Goal: Information Seeking & Learning: Find specific fact

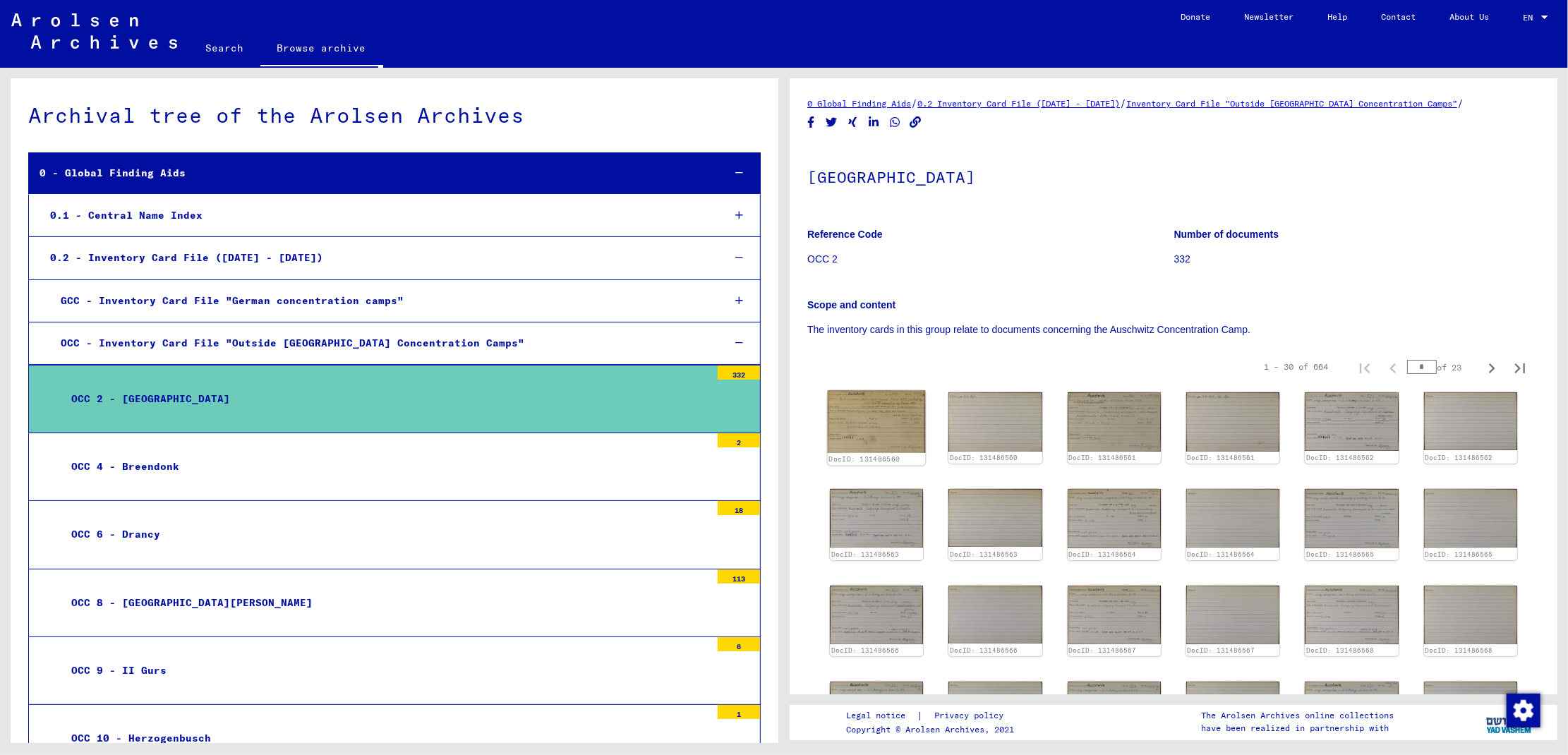
click at [910, 421] on img at bounding box center [877, 422] width 98 height 63
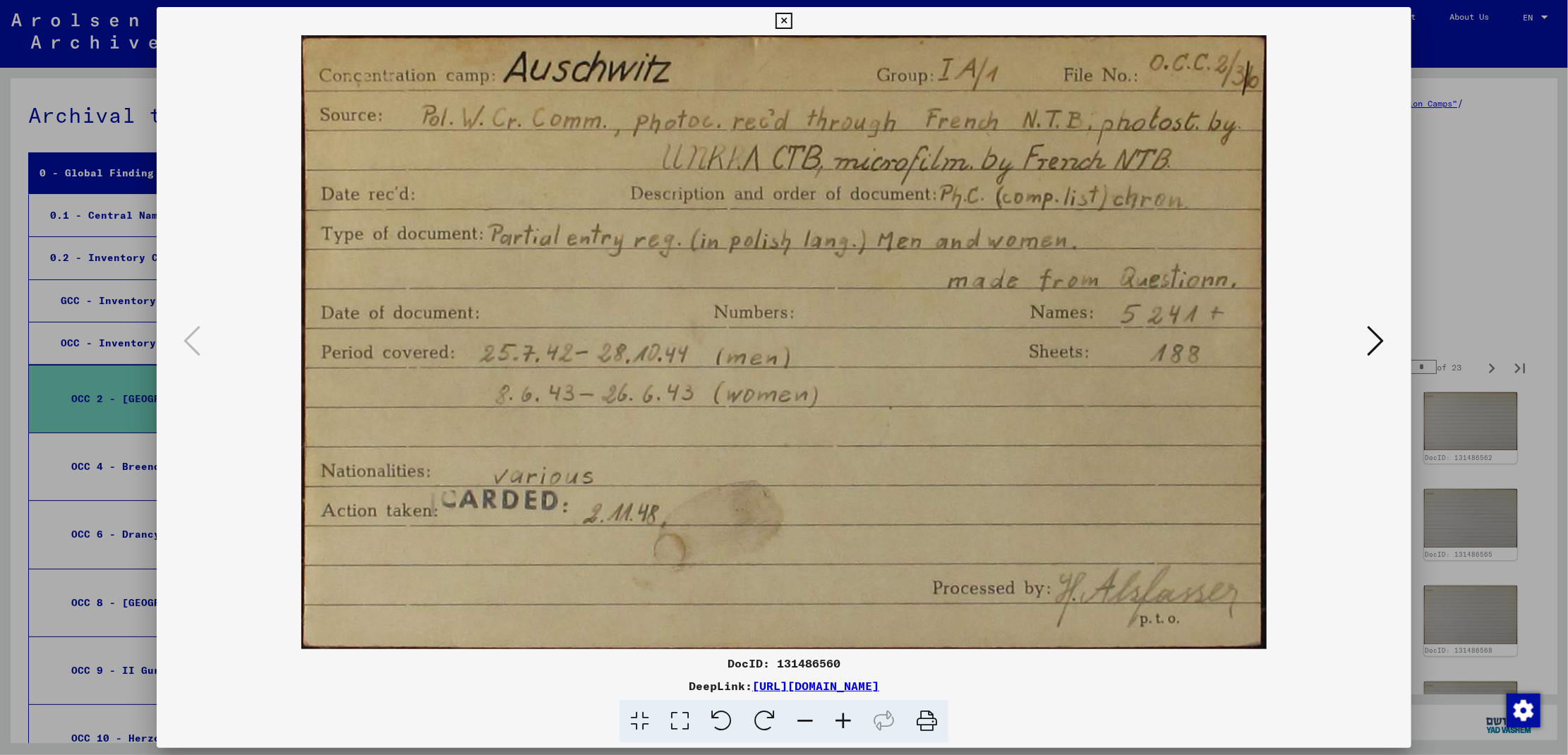
click at [1375, 345] on icon at bounding box center [1376, 341] width 17 height 34
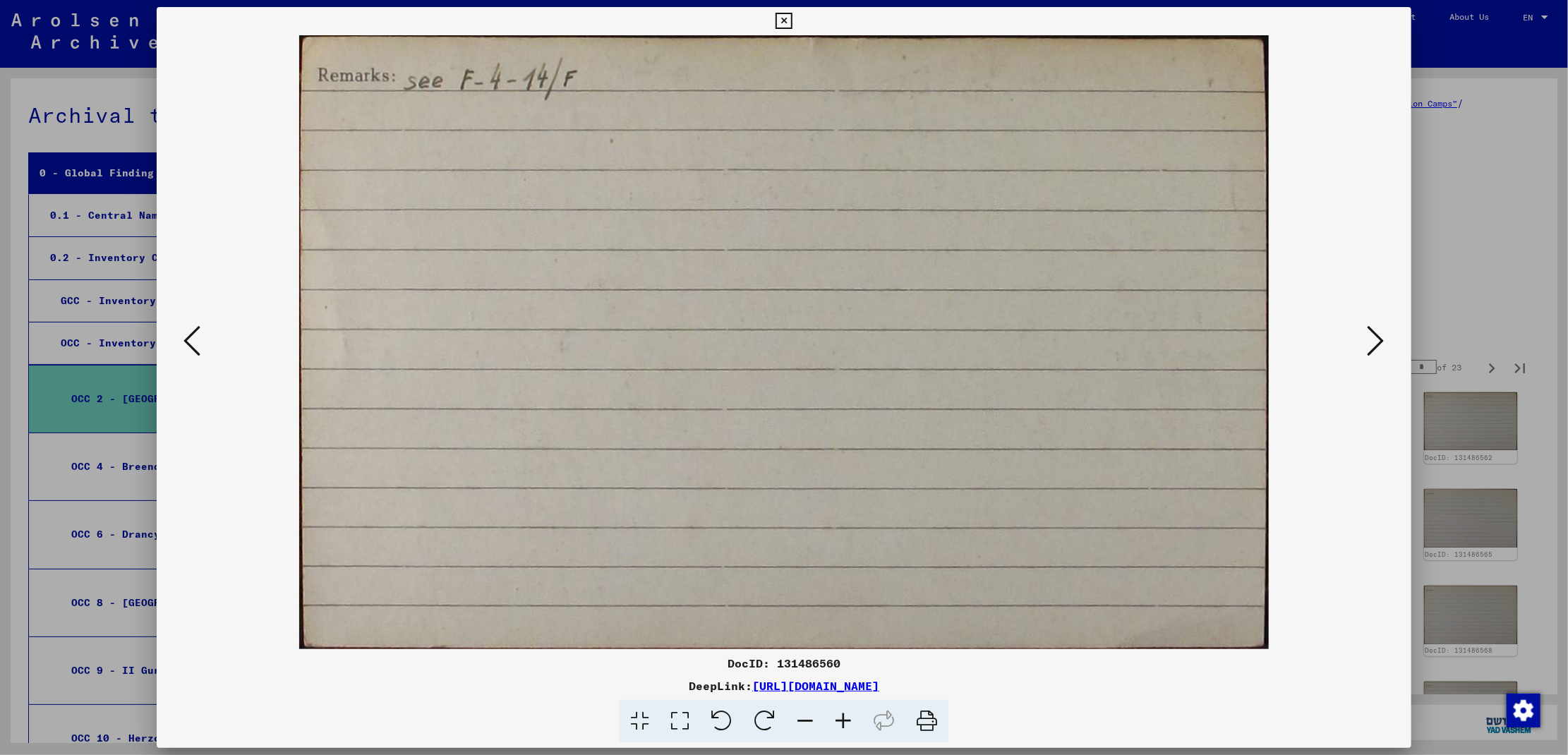
click at [1375, 345] on icon at bounding box center [1376, 341] width 17 height 34
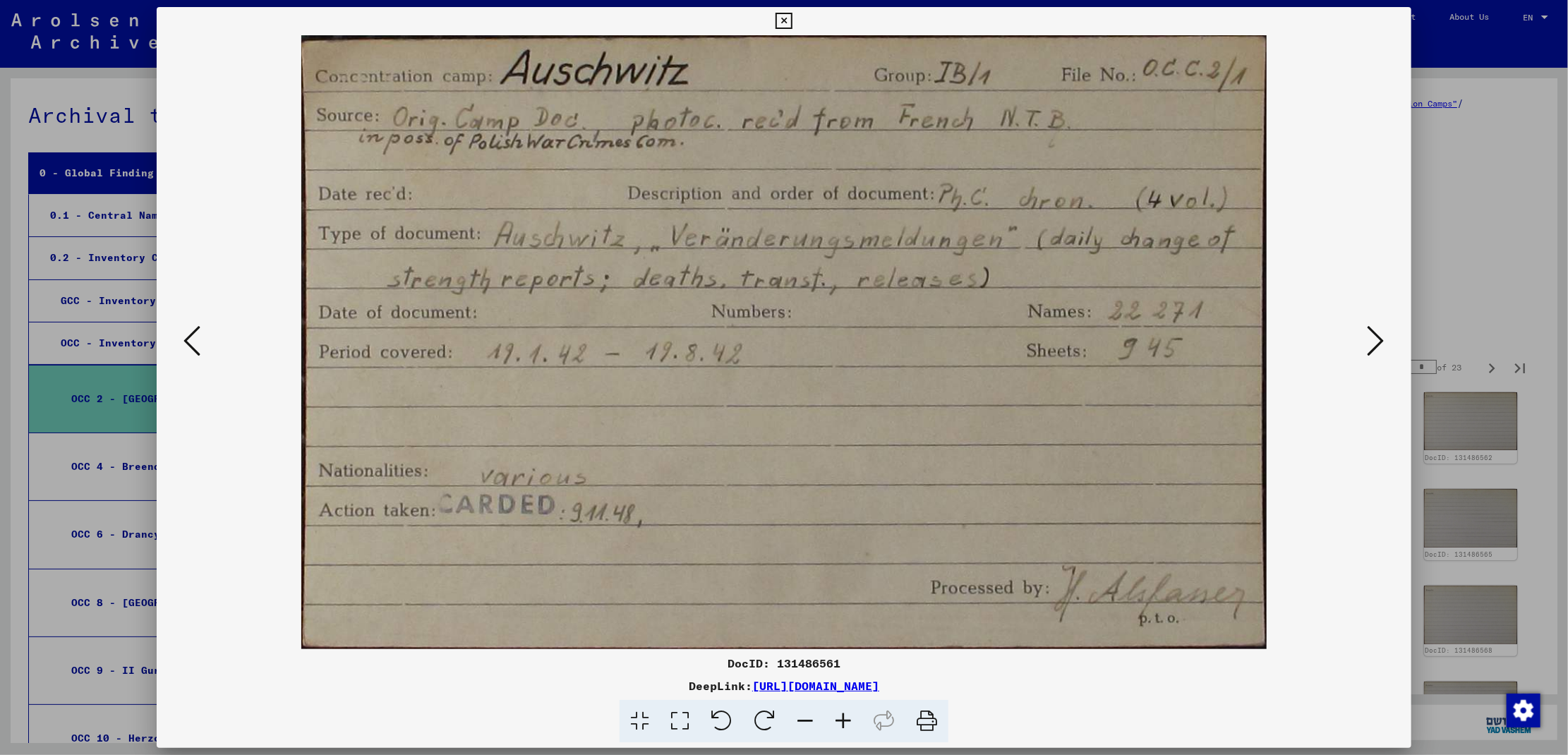
click at [1375, 345] on icon at bounding box center [1376, 341] width 17 height 34
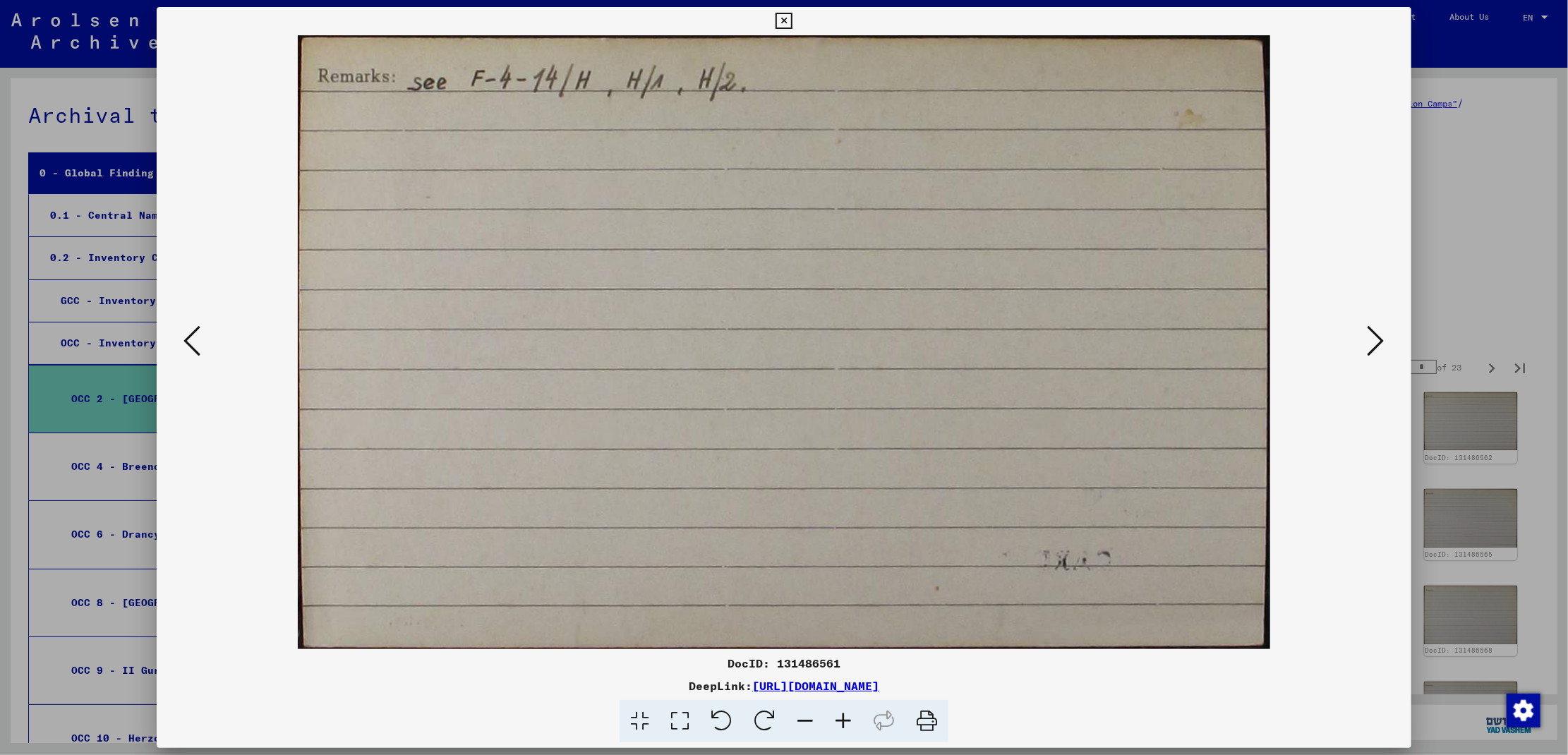
click at [1375, 345] on icon at bounding box center [1376, 341] width 17 height 34
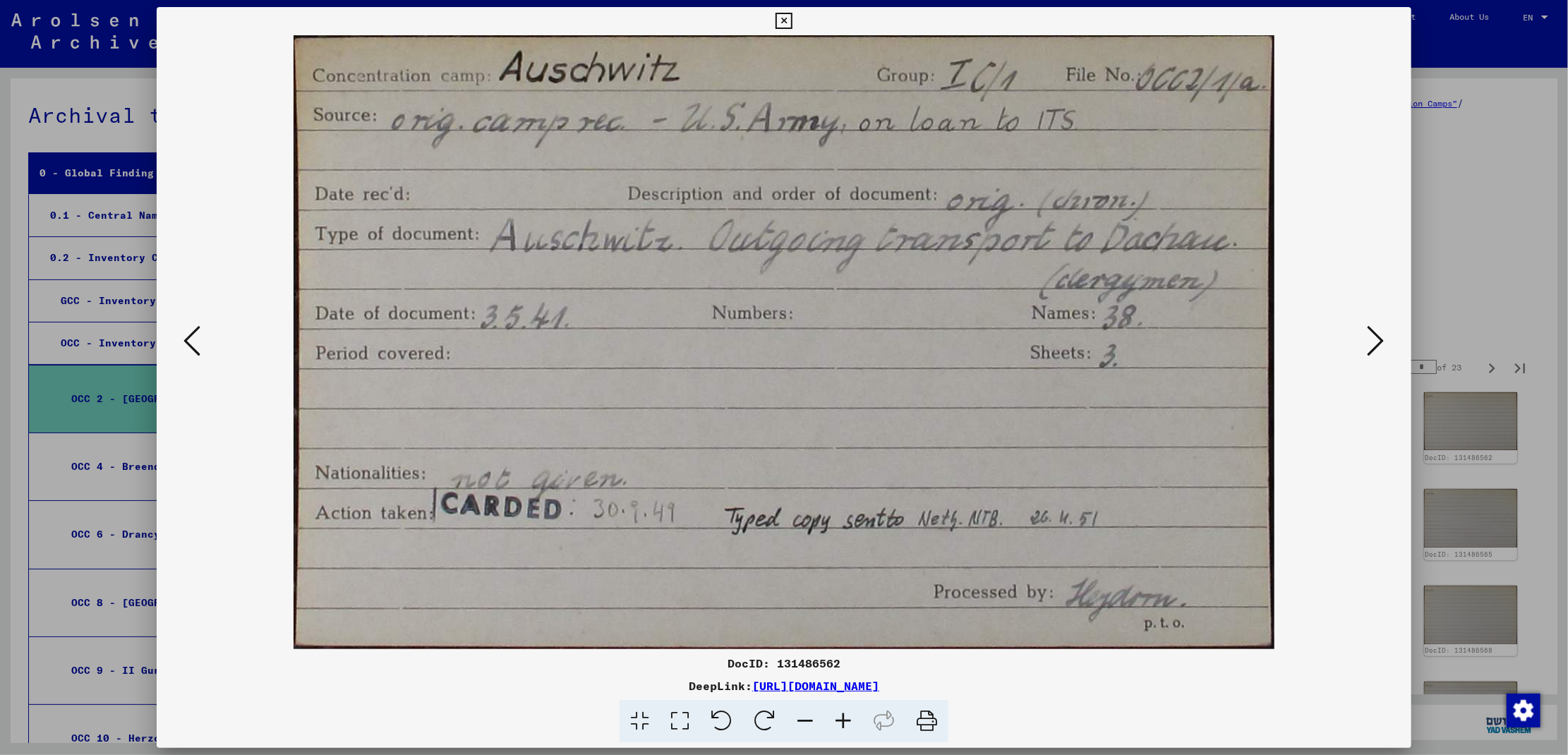
click at [1375, 345] on icon at bounding box center [1376, 341] width 17 height 34
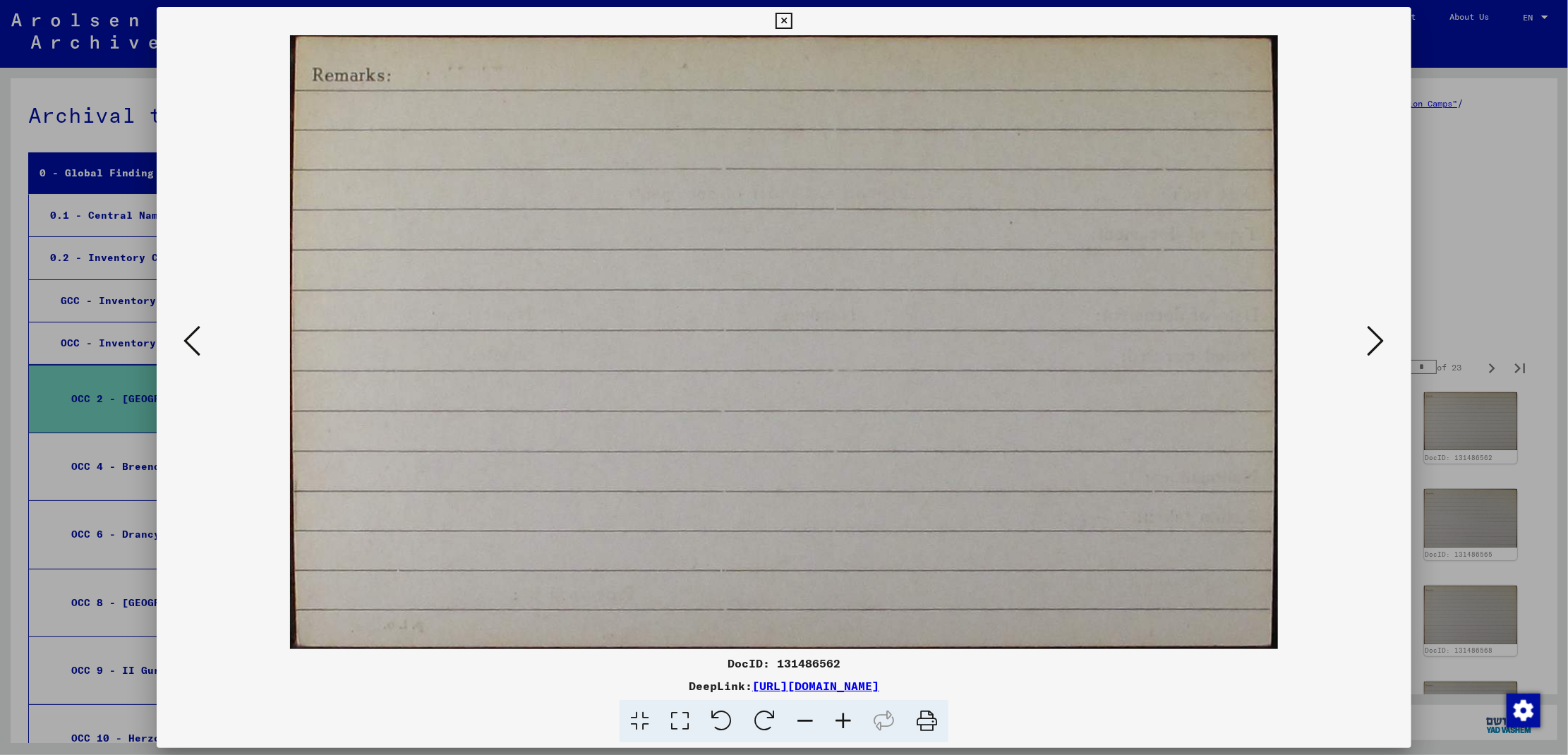
click at [1375, 345] on icon at bounding box center [1376, 341] width 17 height 34
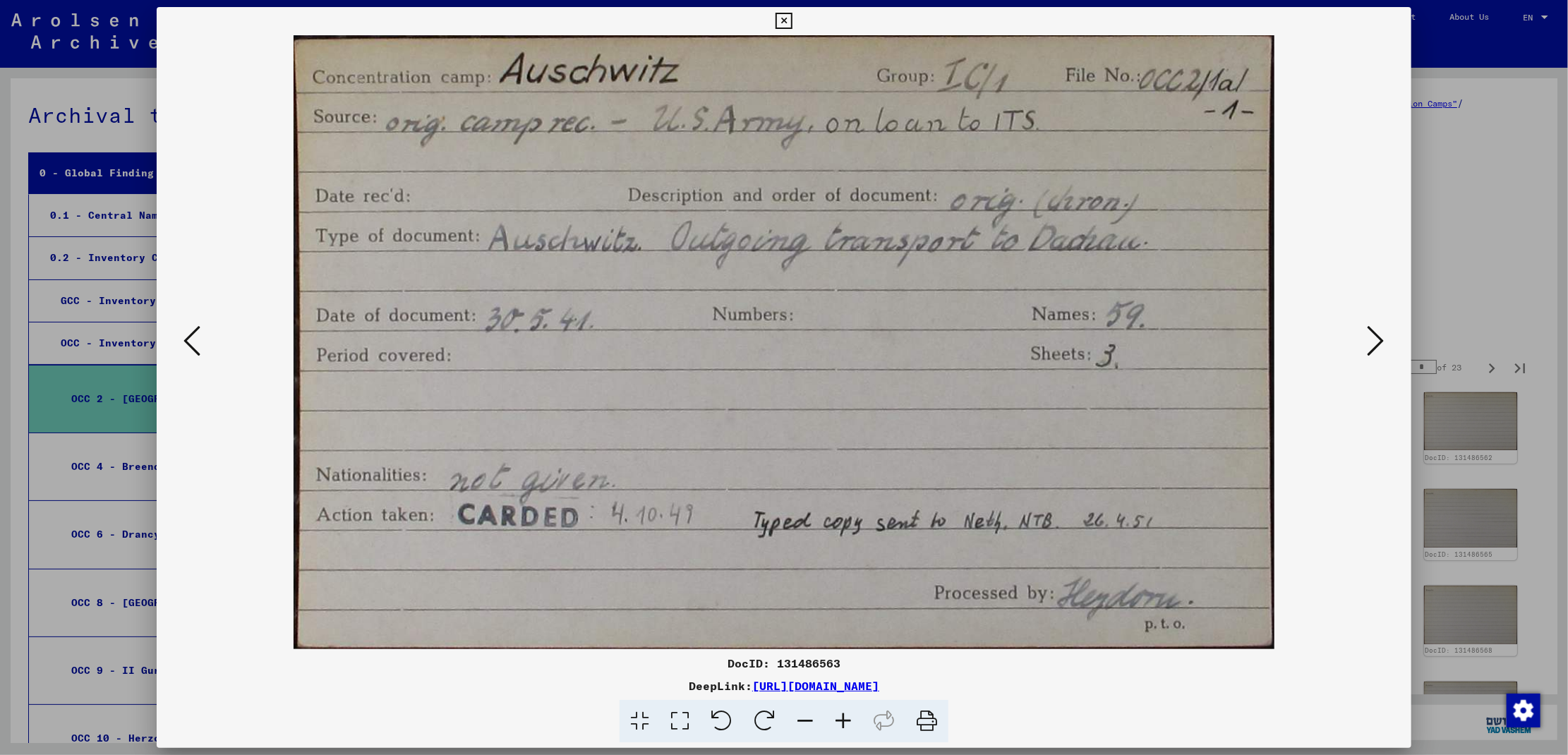
click at [1375, 345] on icon at bounding box center [1376, 341] width 17 height 34
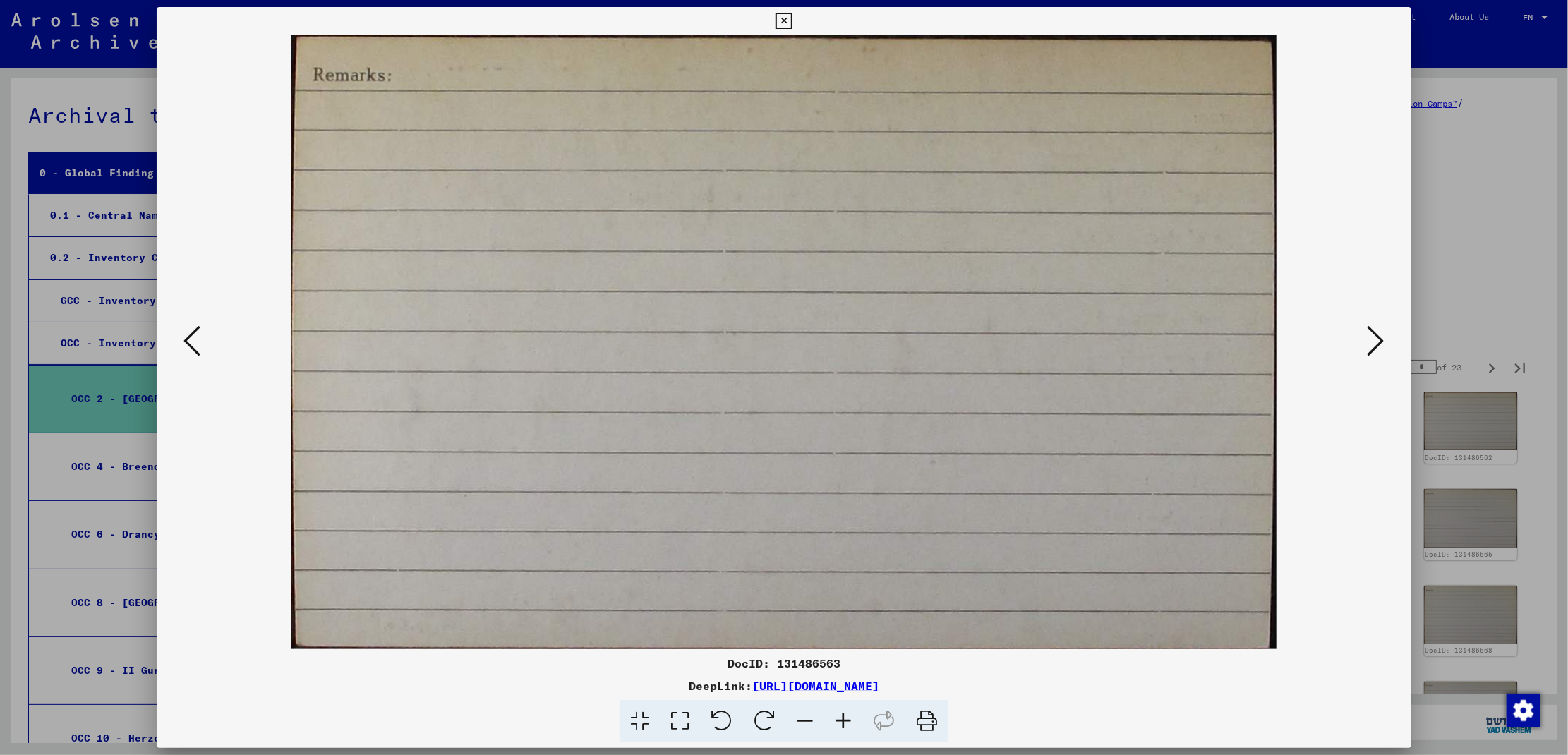
click at [1375, 345] on icon at bounding box center [1376, 341] width 17 height 34
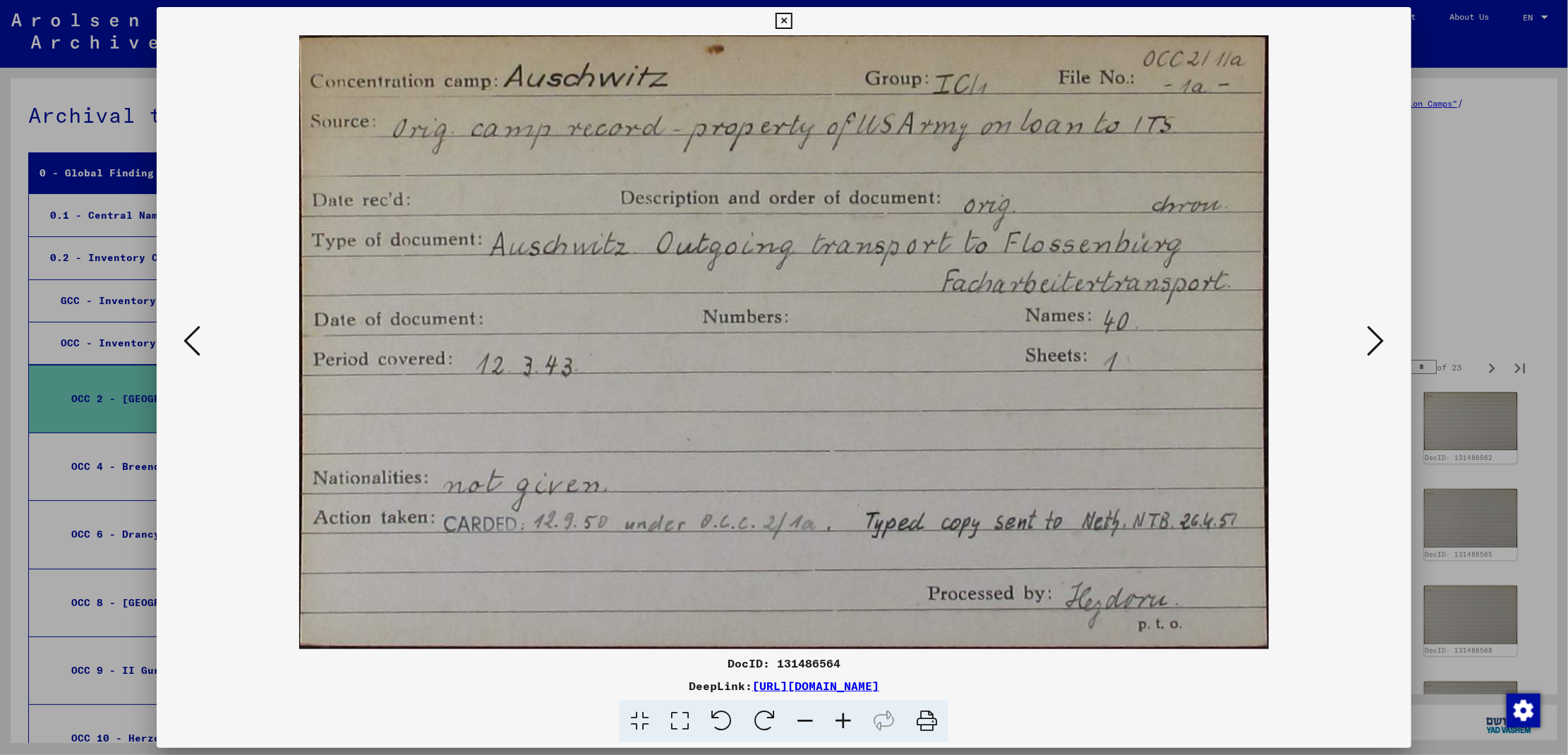
click at [1462, 256] on div at bounding box center [784, 378] width 1568 height 755
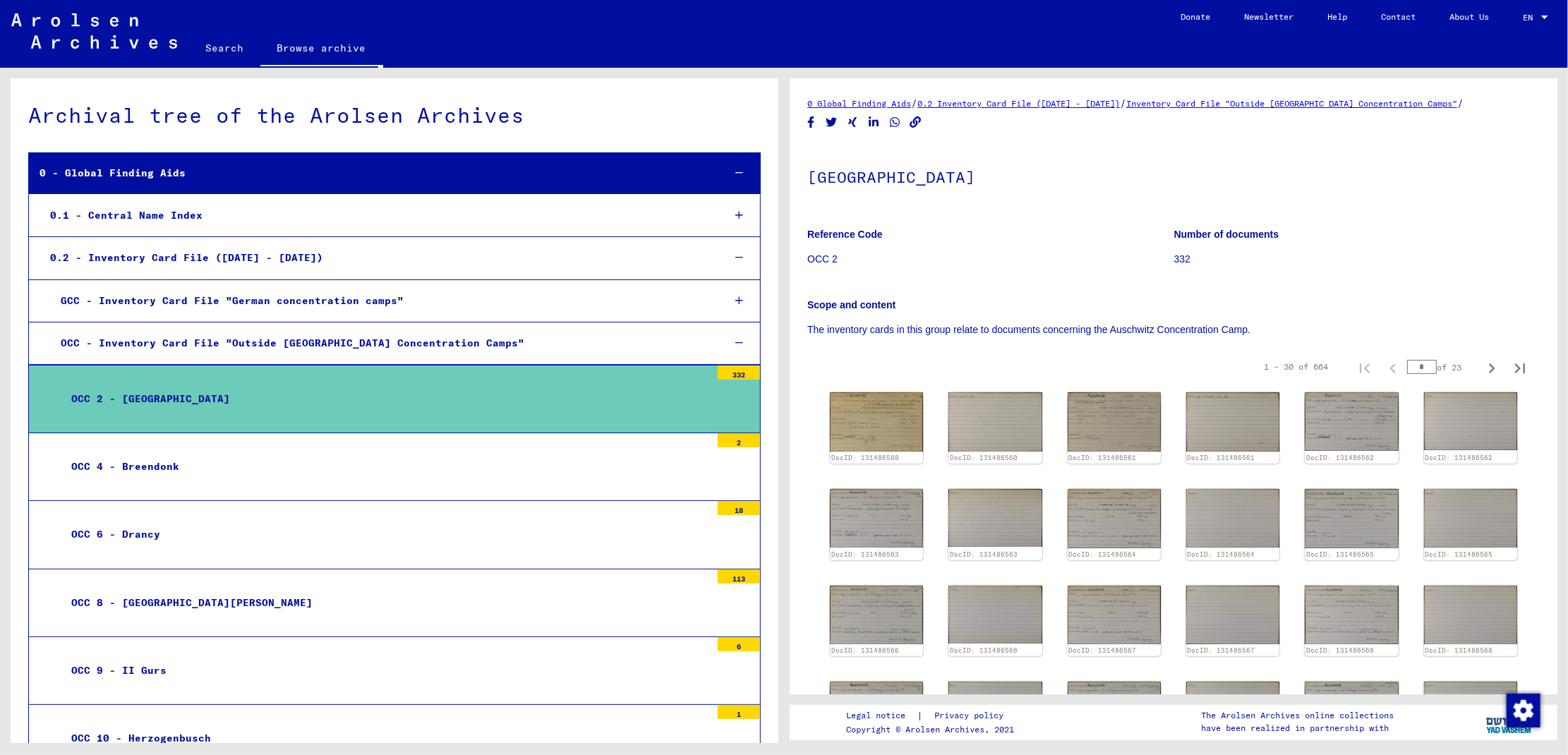
click at [1100, 103] on link "0.2 Inventory Card File (1945 - 1951)" at bounding box center [1019, 103] width 203 height 11
click at [185, 336] on div "OCC - Inventory Card File "Outside Germany Concentration Camps"" at bounding box center [381, 343] width 661 height 28
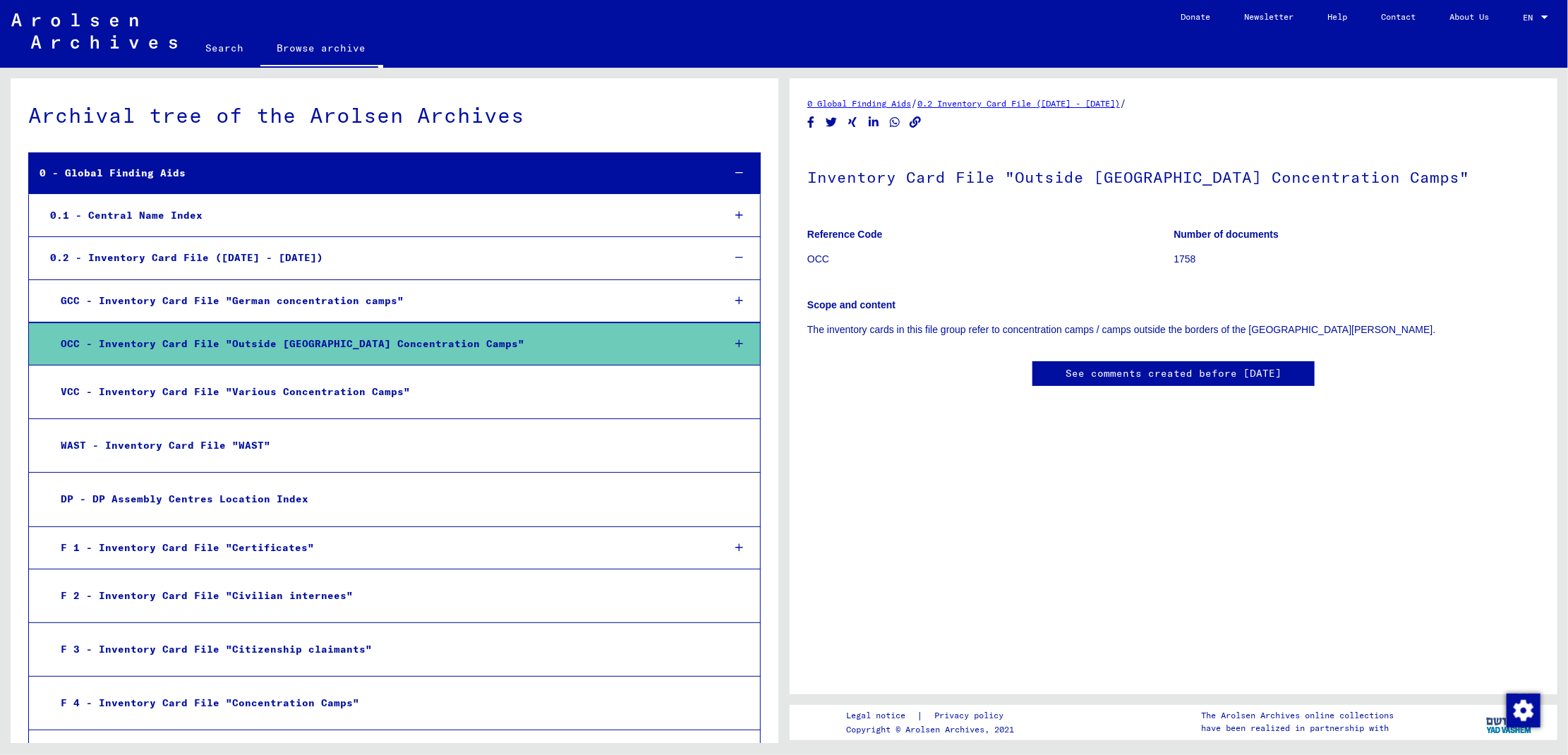
scroll to position [183, 0]
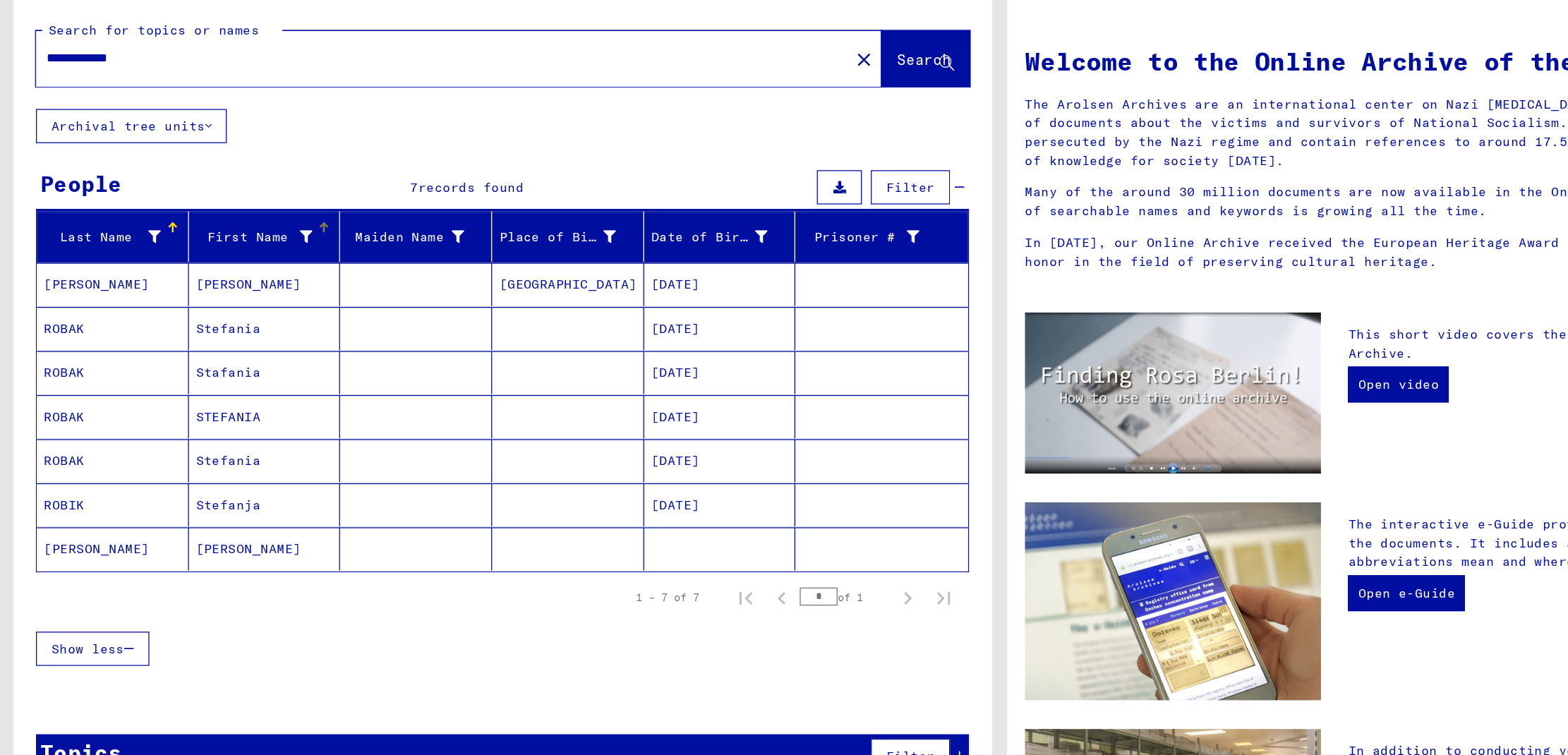
click at [239, 270] on icon at bounding box center [240, 265] width 10 height 10
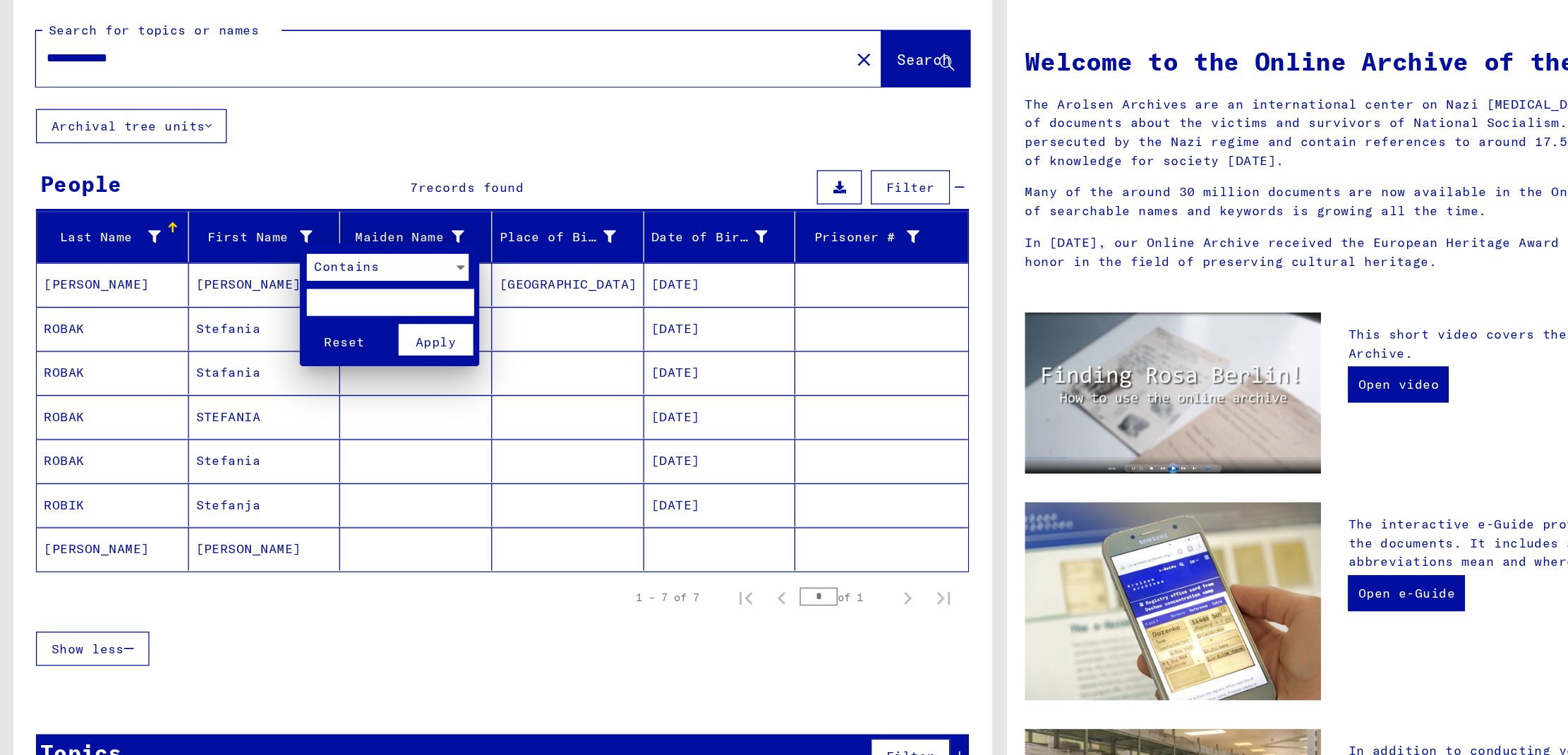
click at [295, 315] on input "text" at bounding box center [305, 317] width 131 height 21
type input "*****"
click at [356, 343] on span "Apply" at bounding box center [342, 348] width 32 height 13
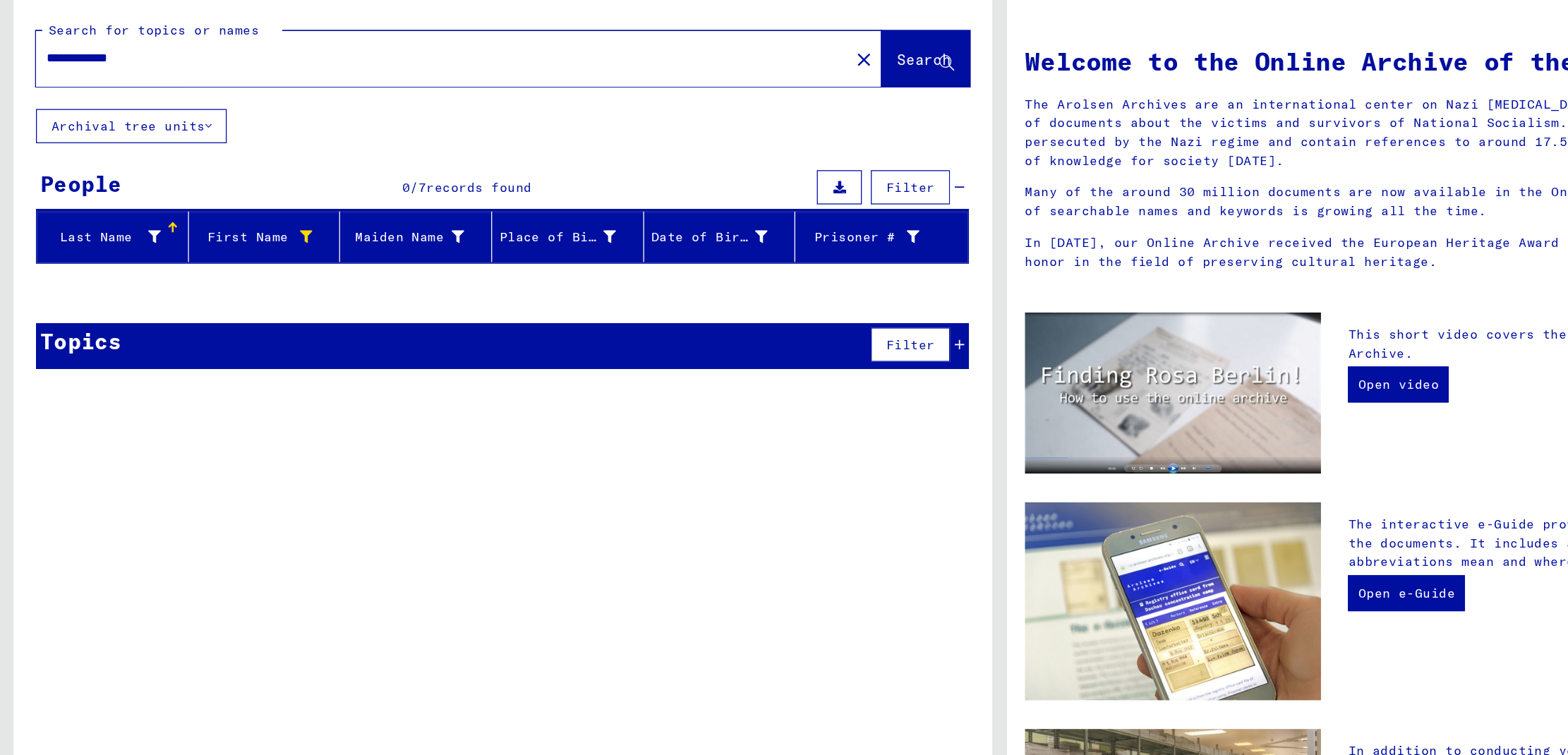
click at [123, 259] on div at bounding box center [121, 265] width 10 height 15
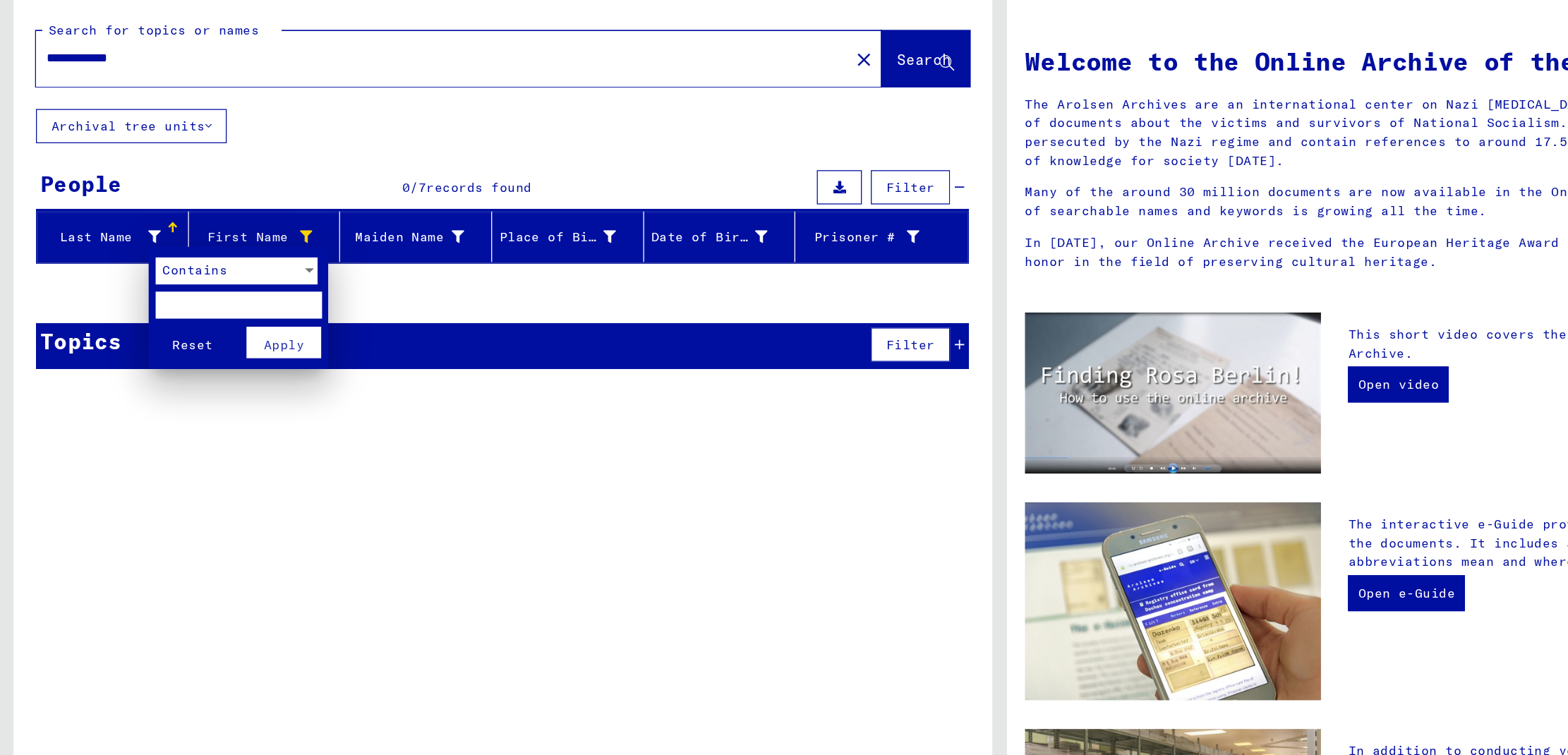
click at [153, 314] on input "text" at bounding box center [187, 319] width 131 height 21
type input "***"
click at [122, 336] on button "Reset" at bounding box center [151, 348] width 58 height 24
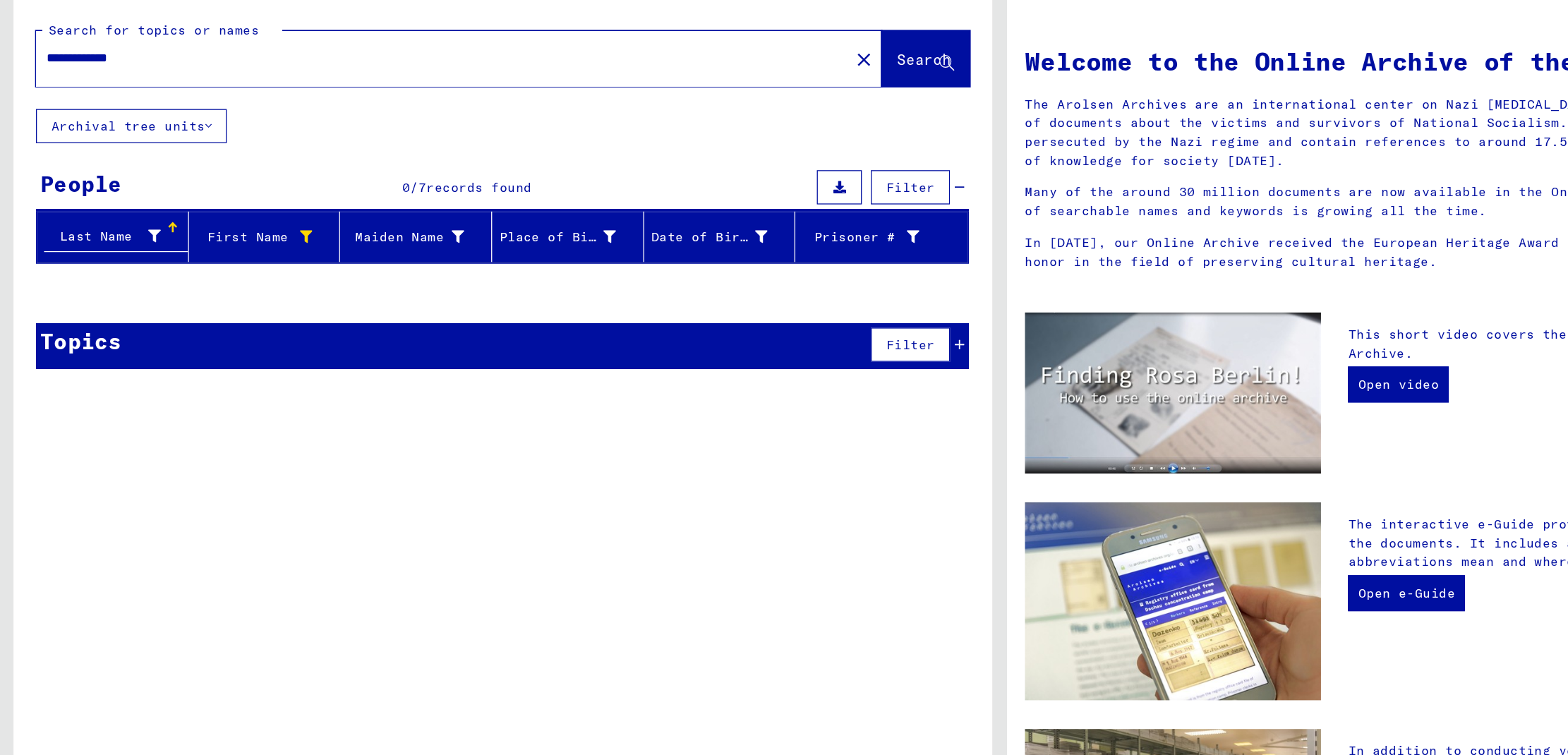
click at [735, 347] on button "Filter" at bounding box center [714, 350] width 62 height 27
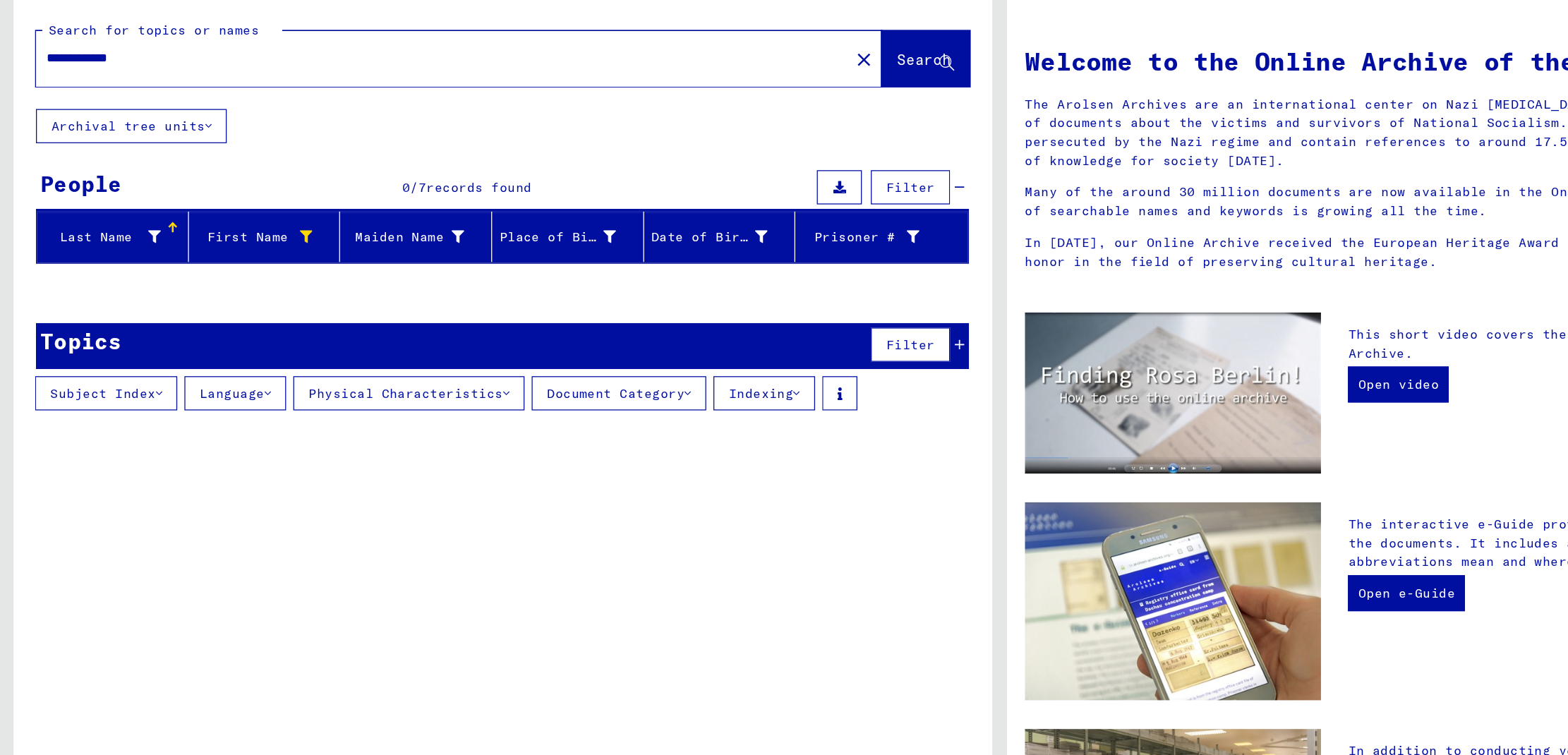
click at [101, 390] on button "Subject Index" at bounding box center [83, 388] width 111 height 27
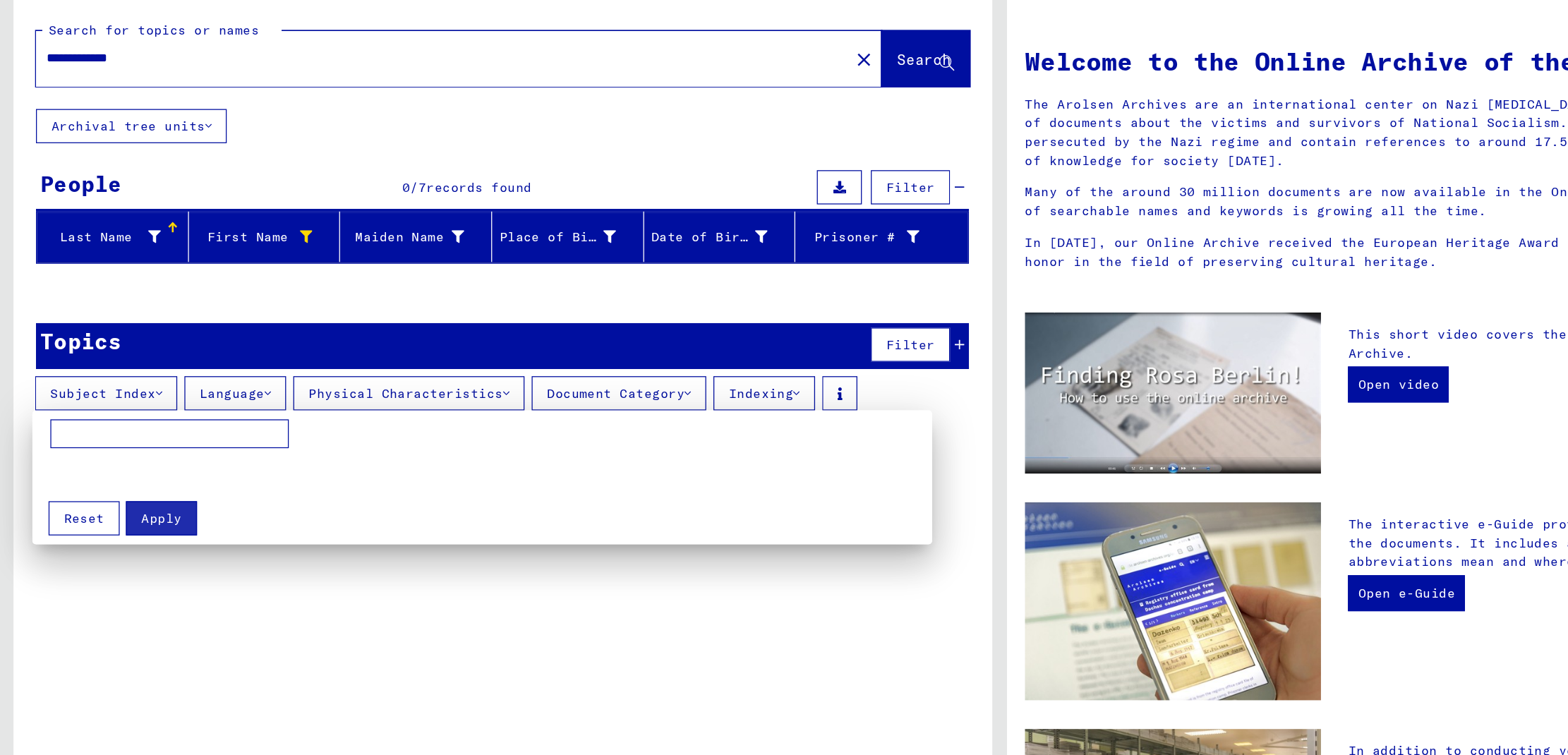
click at [96, 424] on input at bounding box center [133, 420] width 187 height 23
type input "******"
click at [117, 488] on span "Apply" at bounding box center [126, 486] width 32 height 13
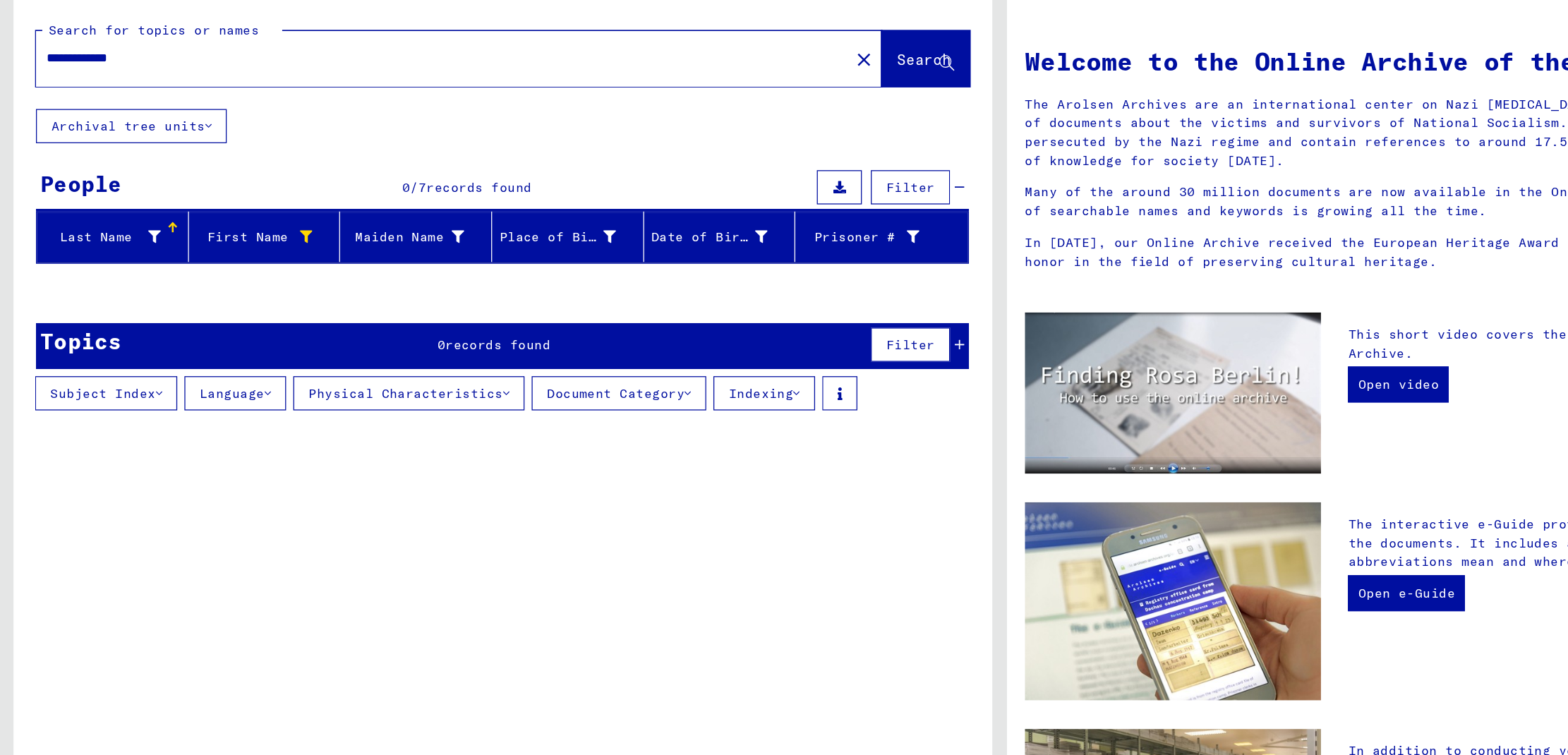
click at [84, 125] on input "**********" at bounding box center [342, 125] width 613 height 15
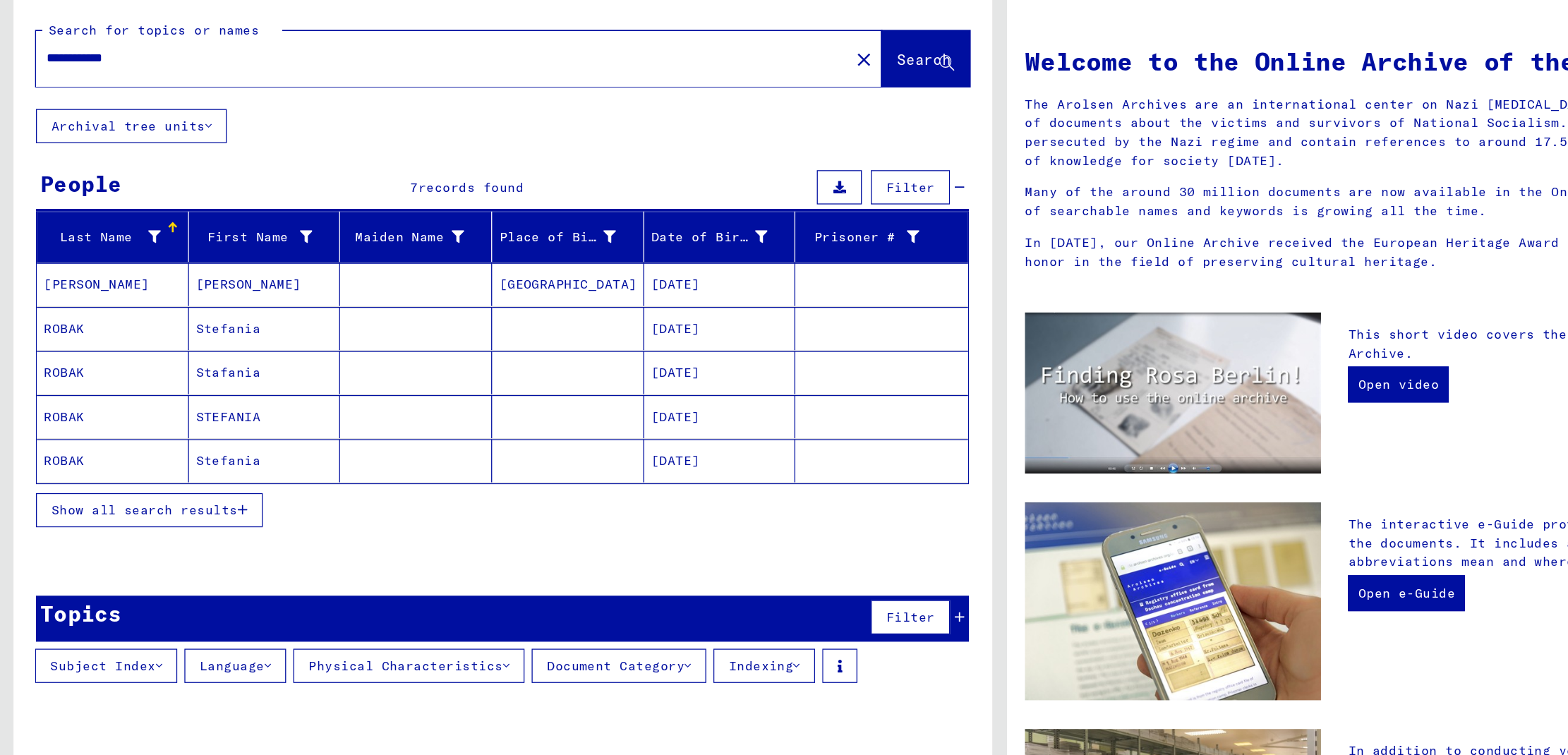
click at [155, 485] on span "Show all search results" at bounding box center [114, 480] width 146 height 13
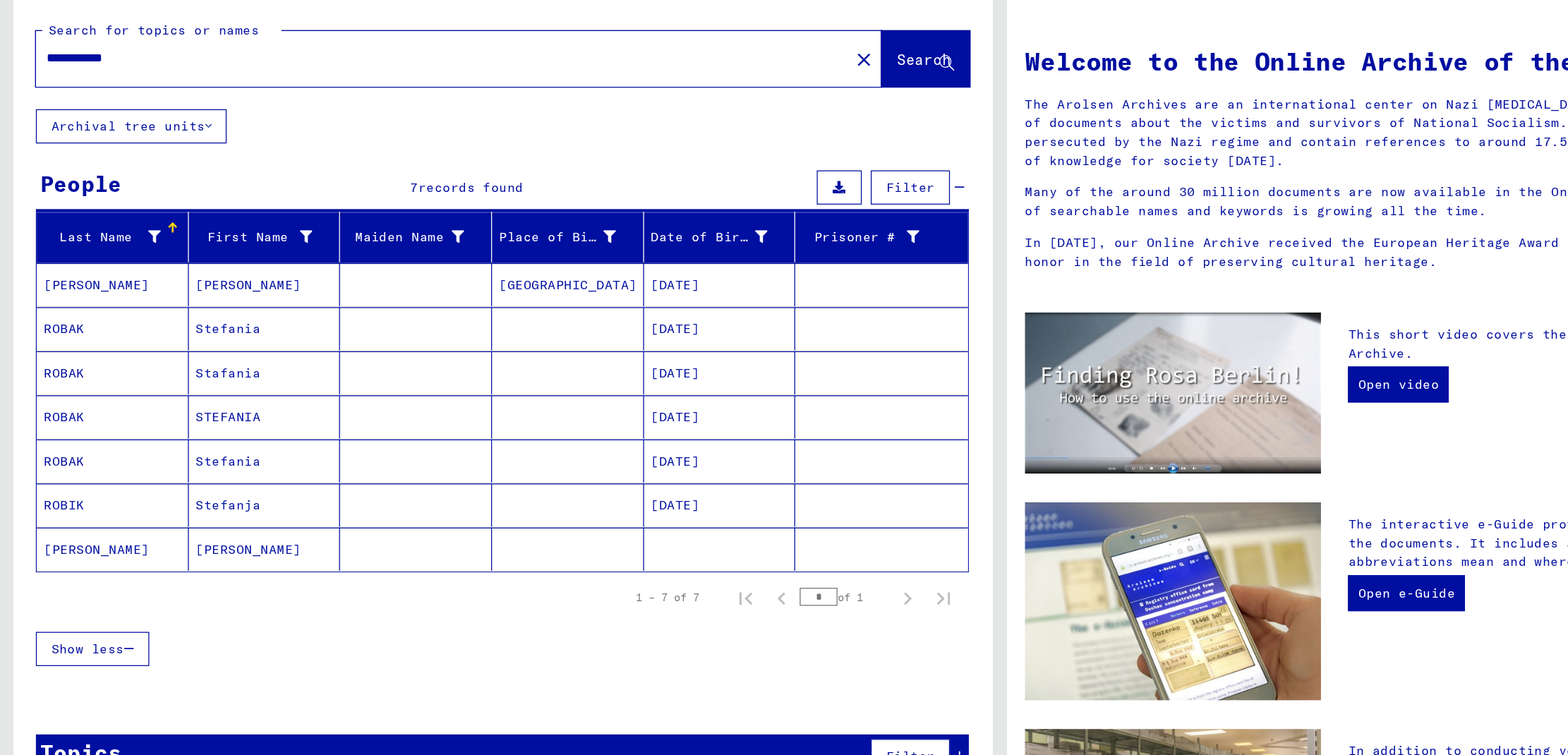
scroll to position [2, 0]
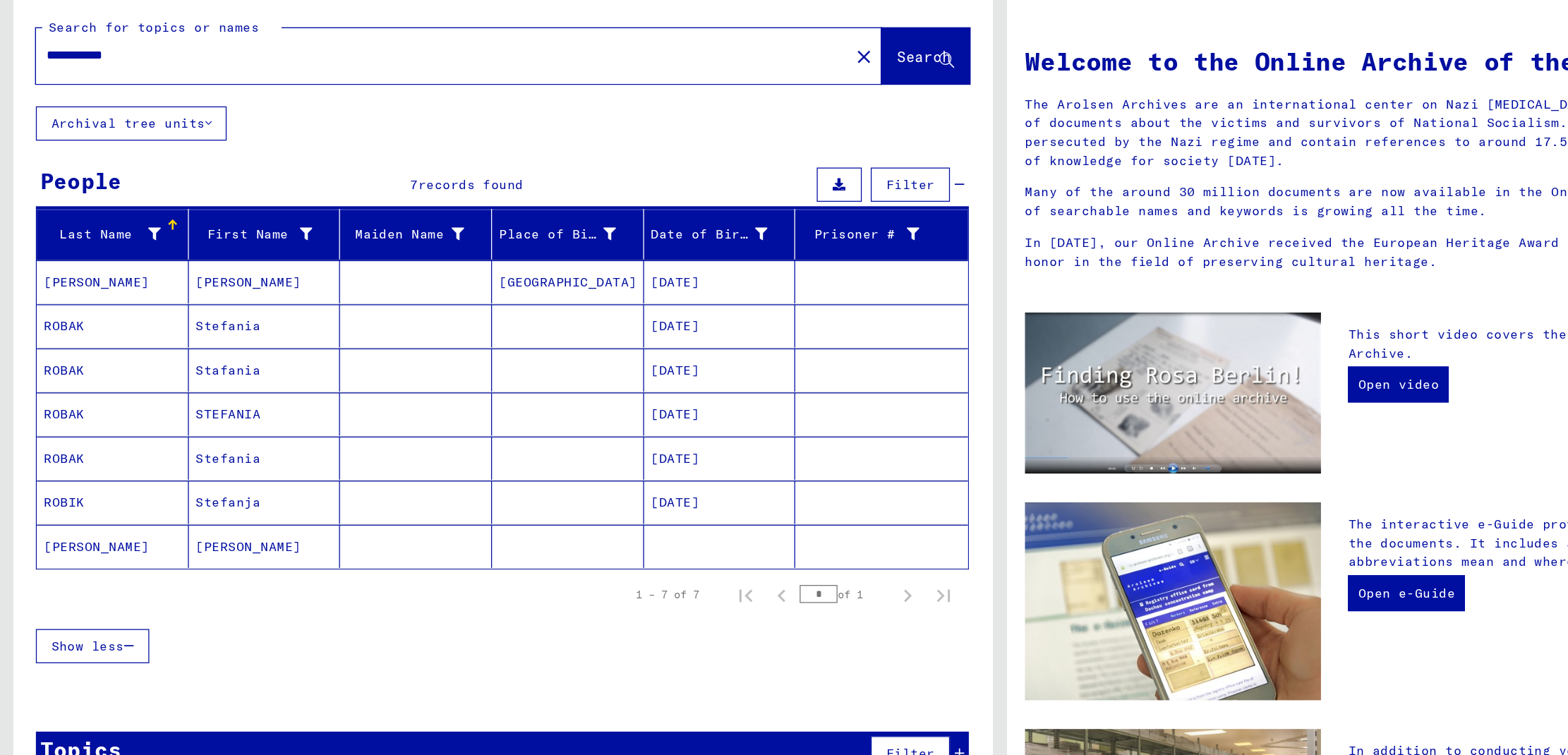
click at [192, 512] on mat-cell "Stefanie" at bounding box center [208, 508] width 119 height 34
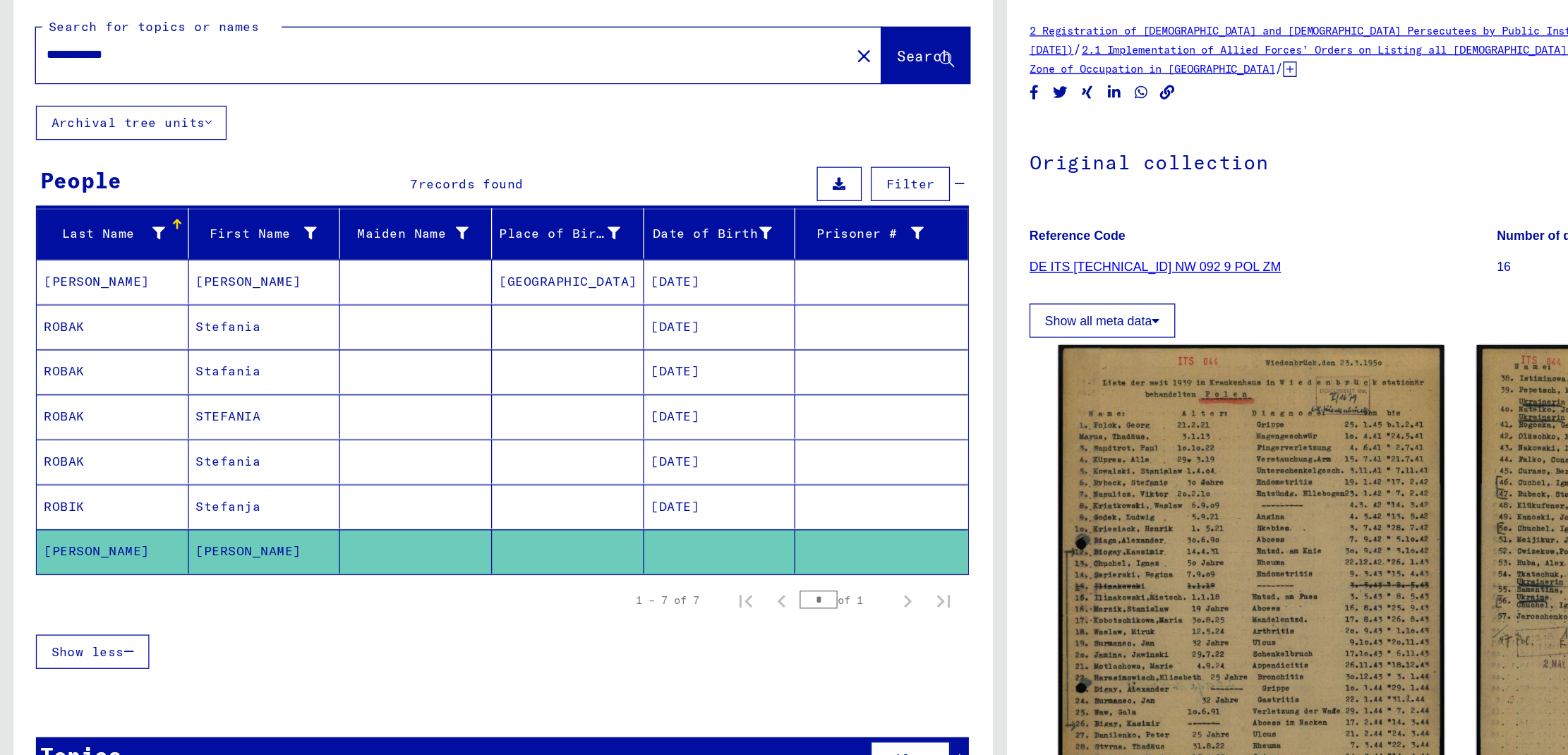
click at [68, 124] on input "**********" at bounding box center [347, 123] width 621 height 15
type input "**********"
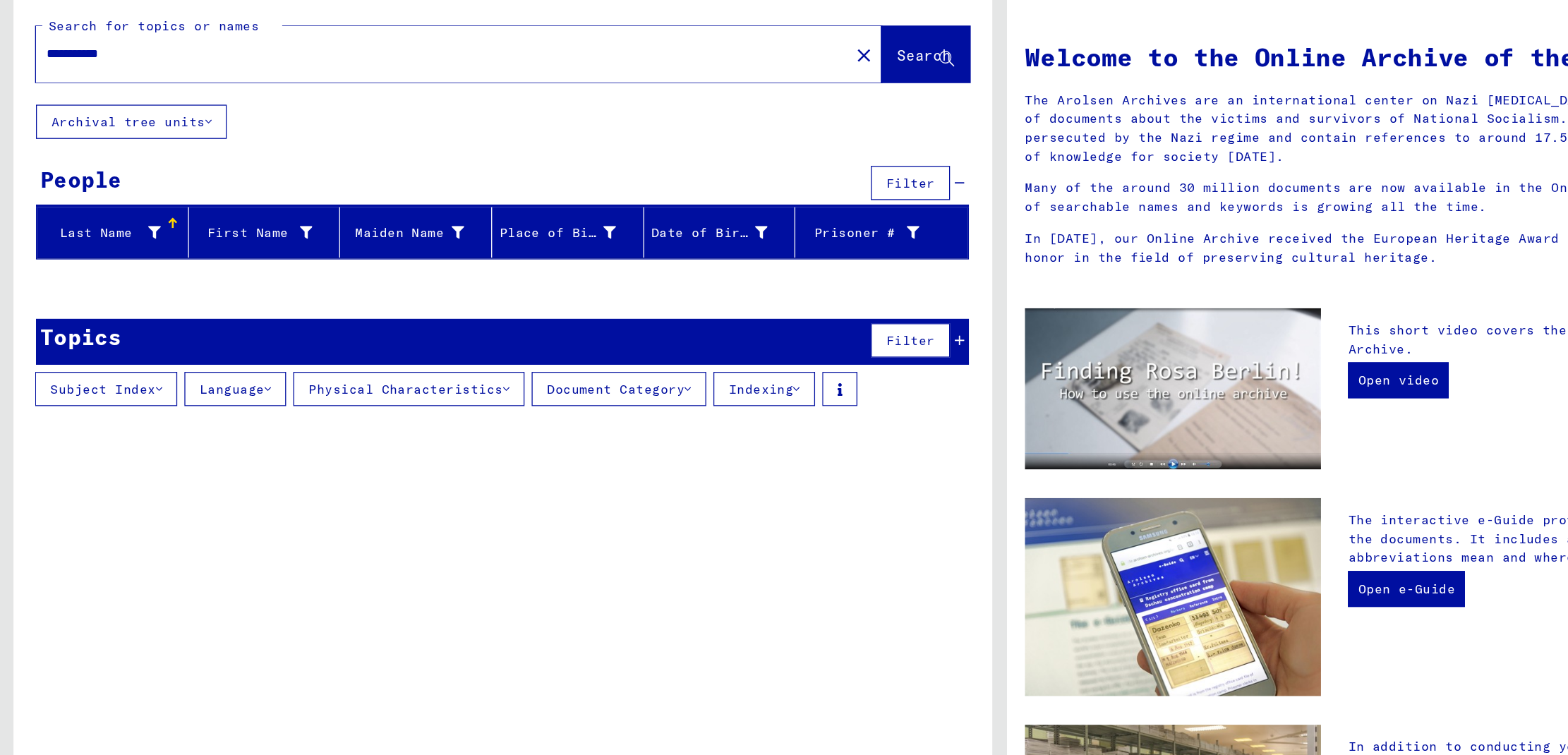
click at [373, 390] on button "Physical Characteristics" at bounding box center [320, 388] width 181 height 27
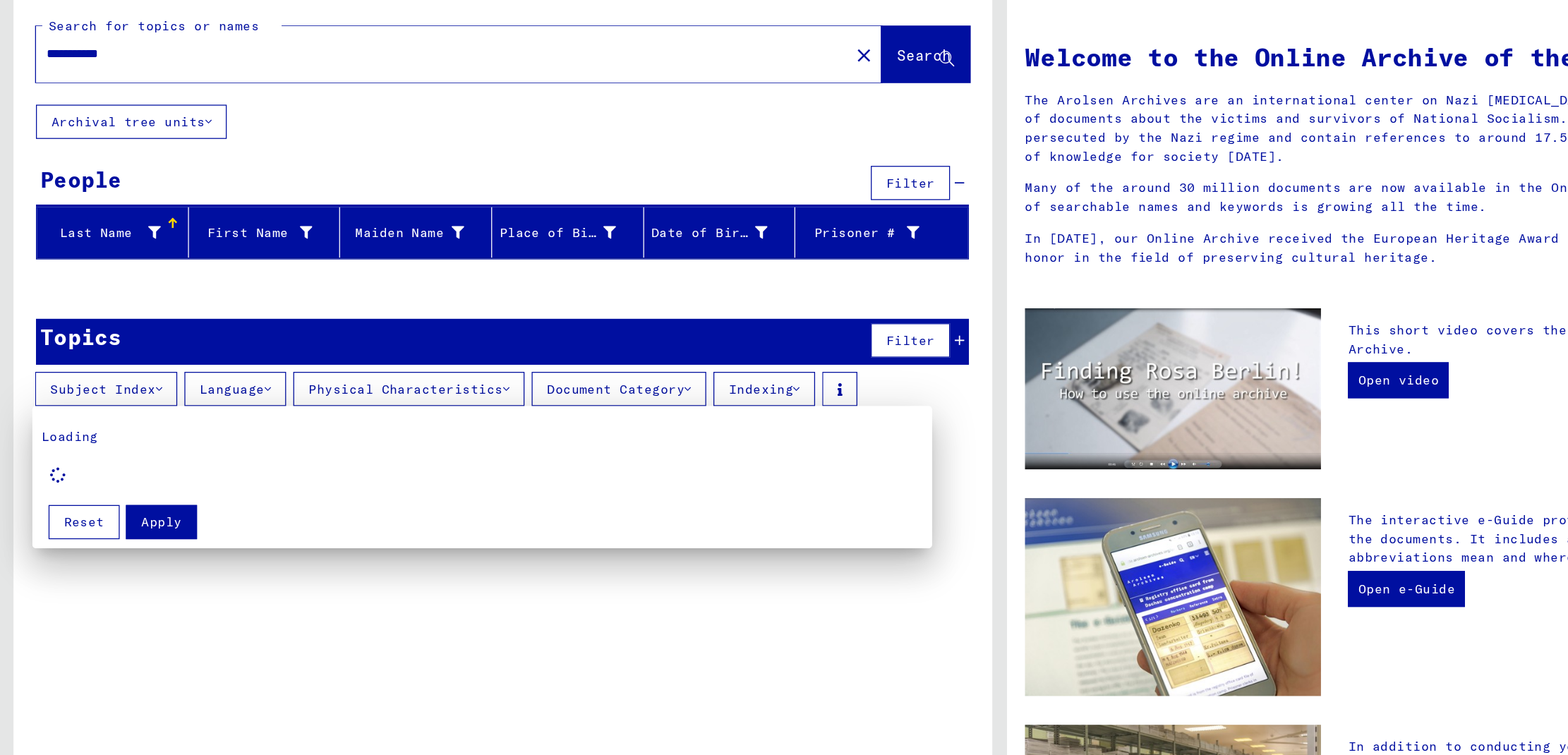
click at [629, 391] on div at bounding box center [784, 378] width 1568 height 755
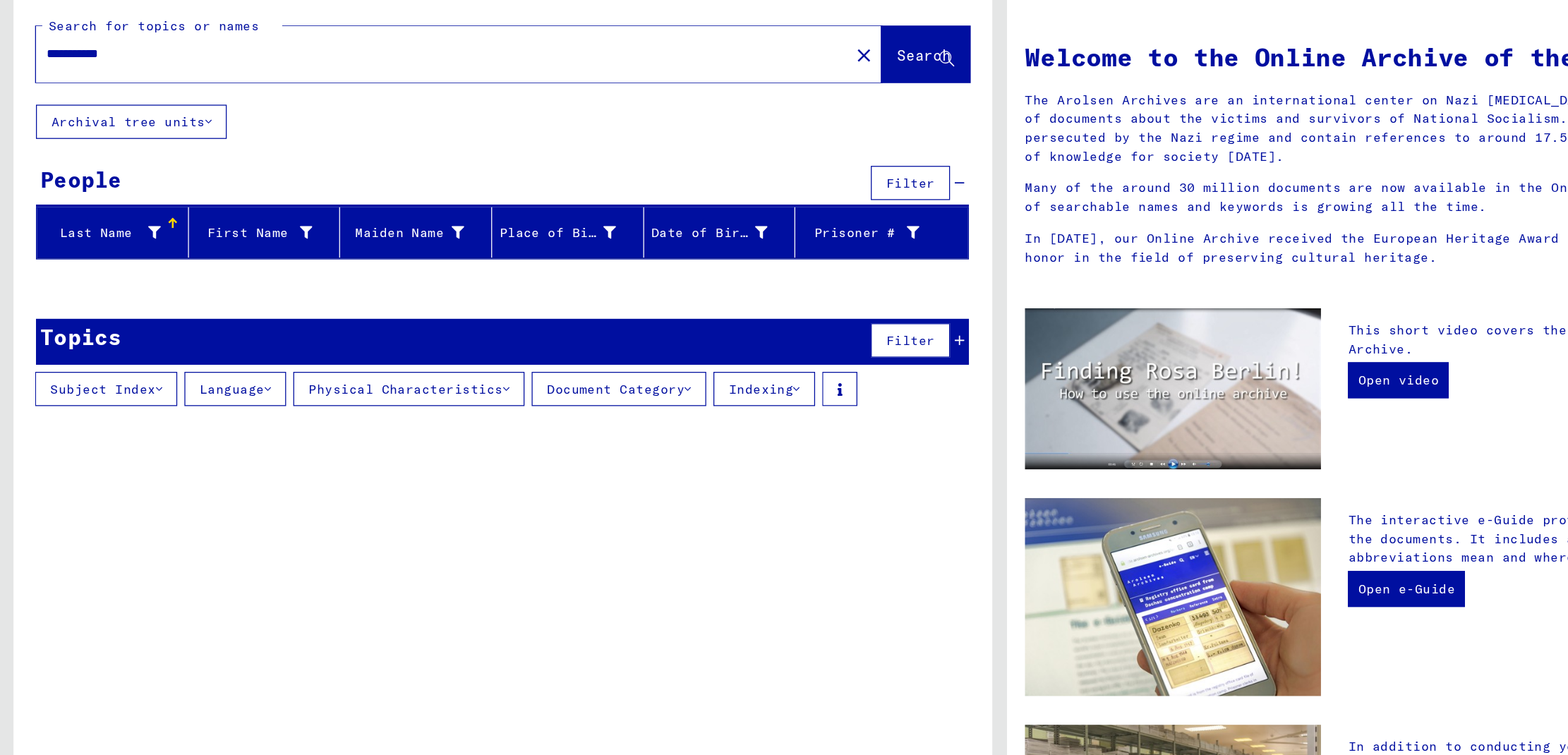
click at [629, 391] on button "Indexing" at bounding box center [599, 388] width 80 height 27
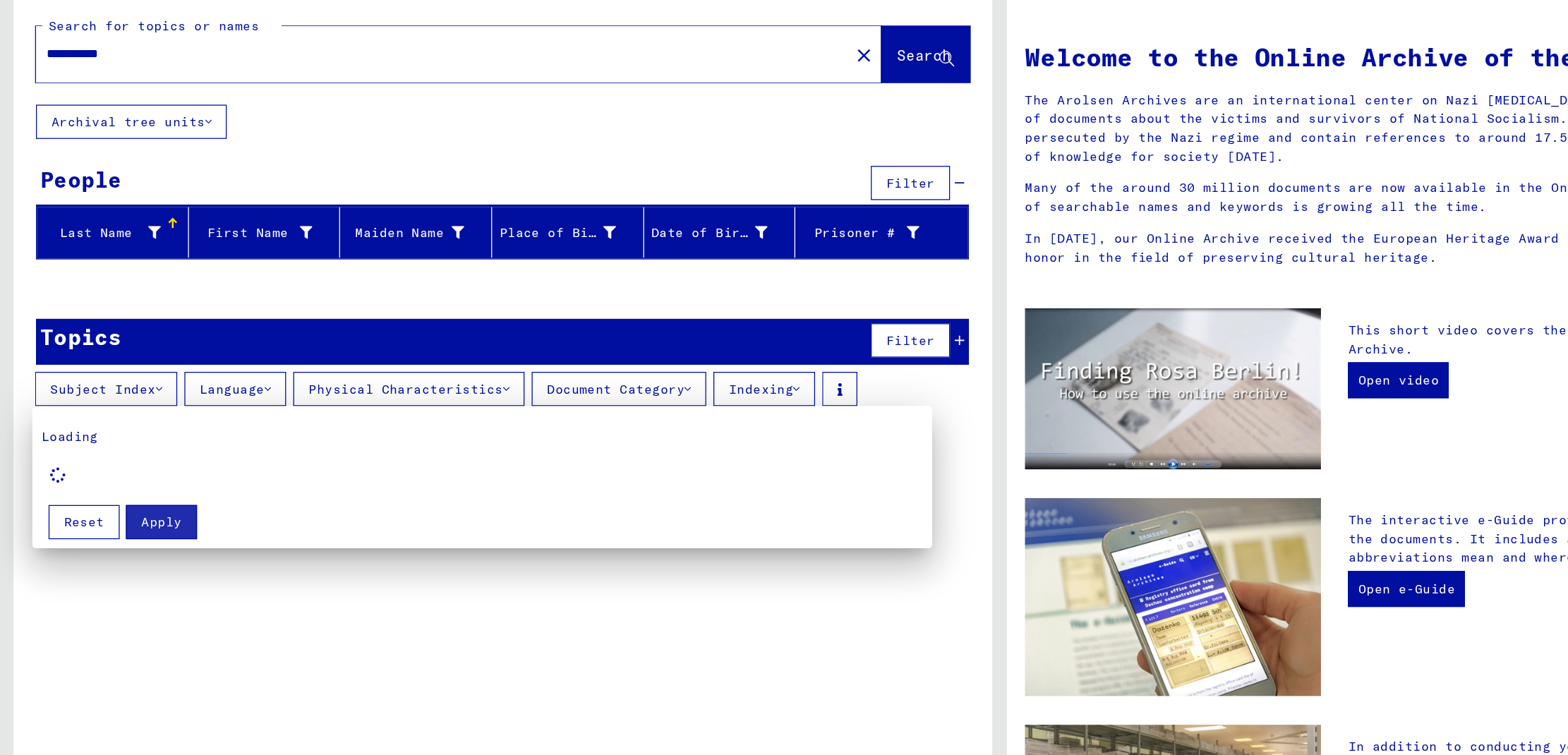
click at [142, 176] on div at bounding box center [784, 378] width 1568 height 755
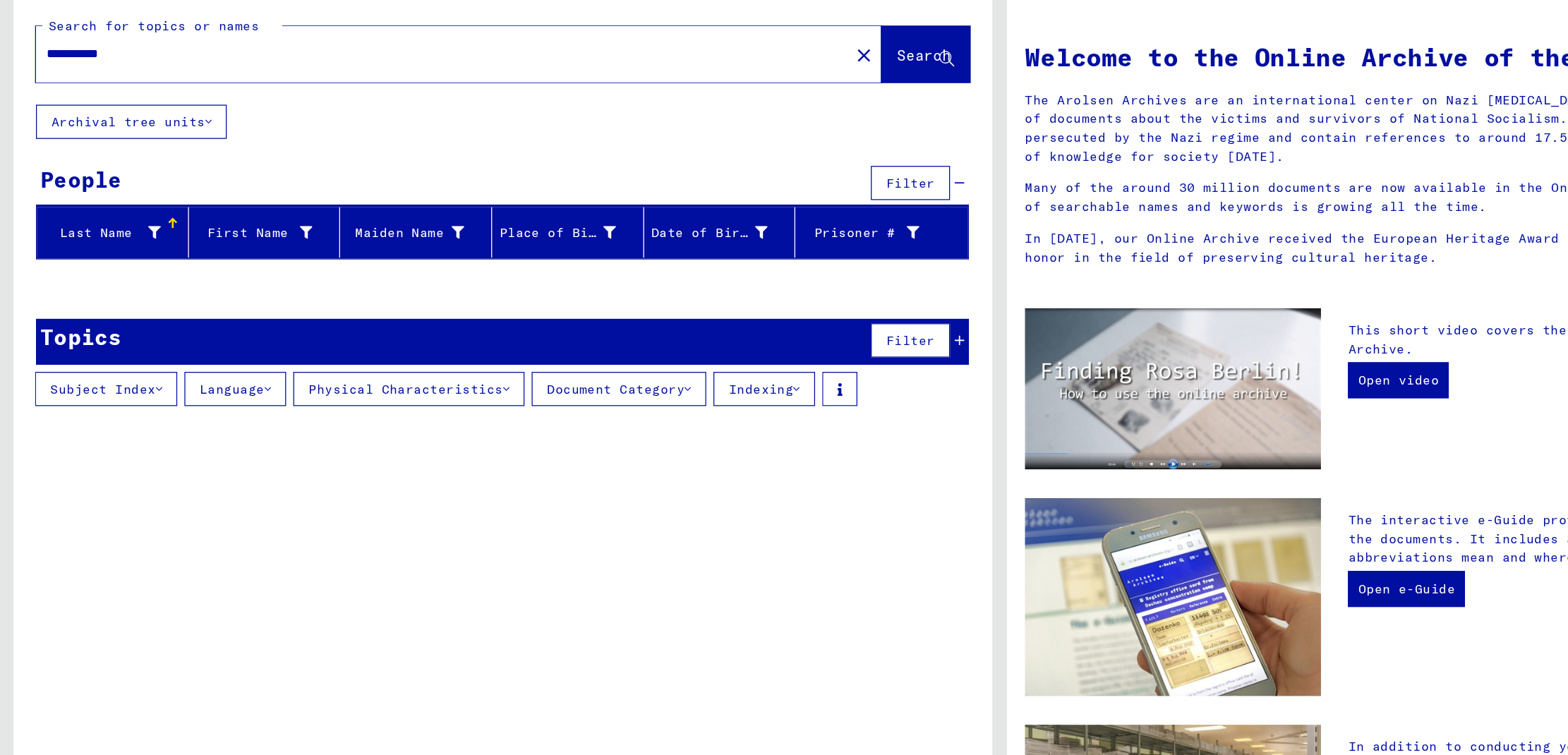
click at [142, 176] on button "Archival tree units" at bounding box center [103, 178] width 149 height 27
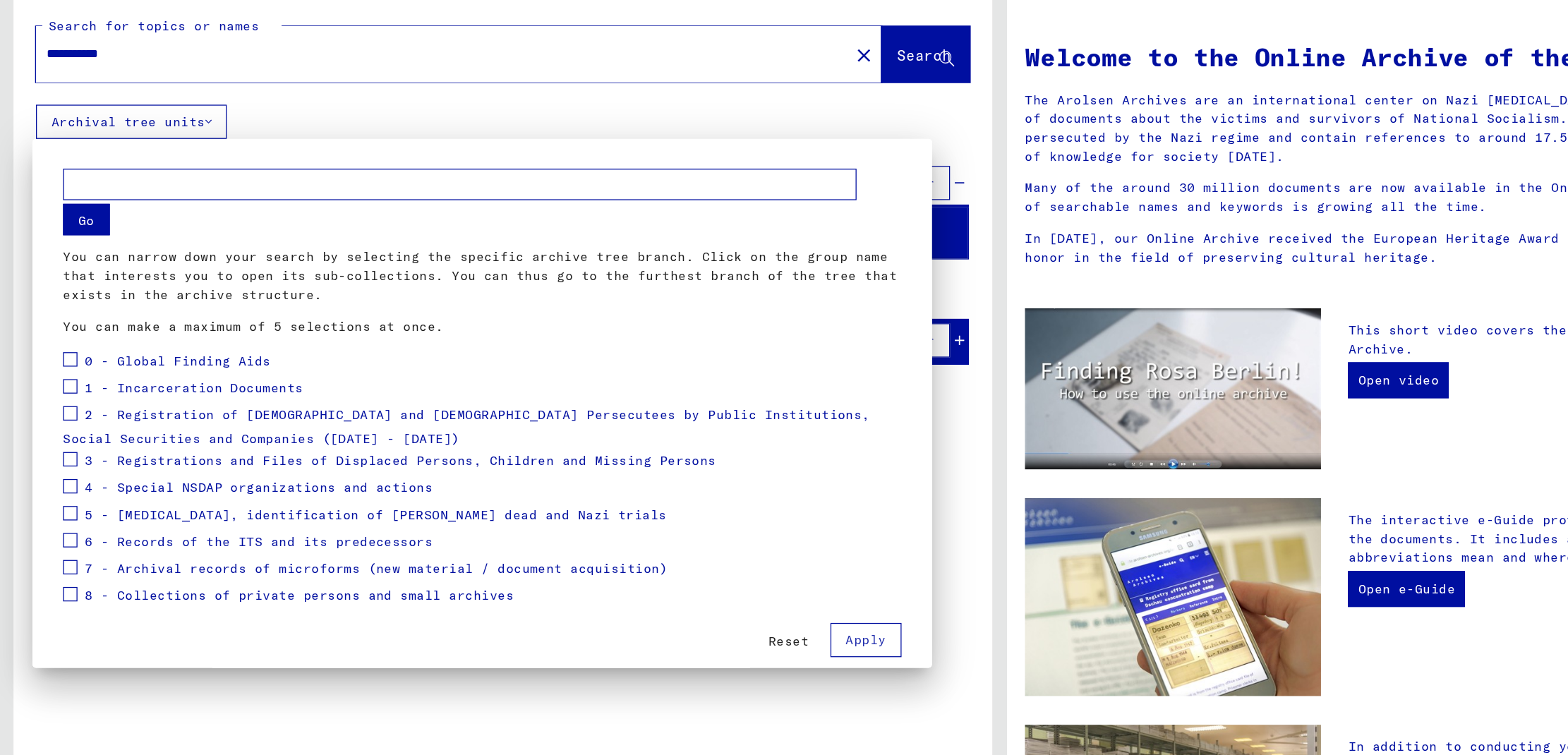
scroll to position [15, 0]
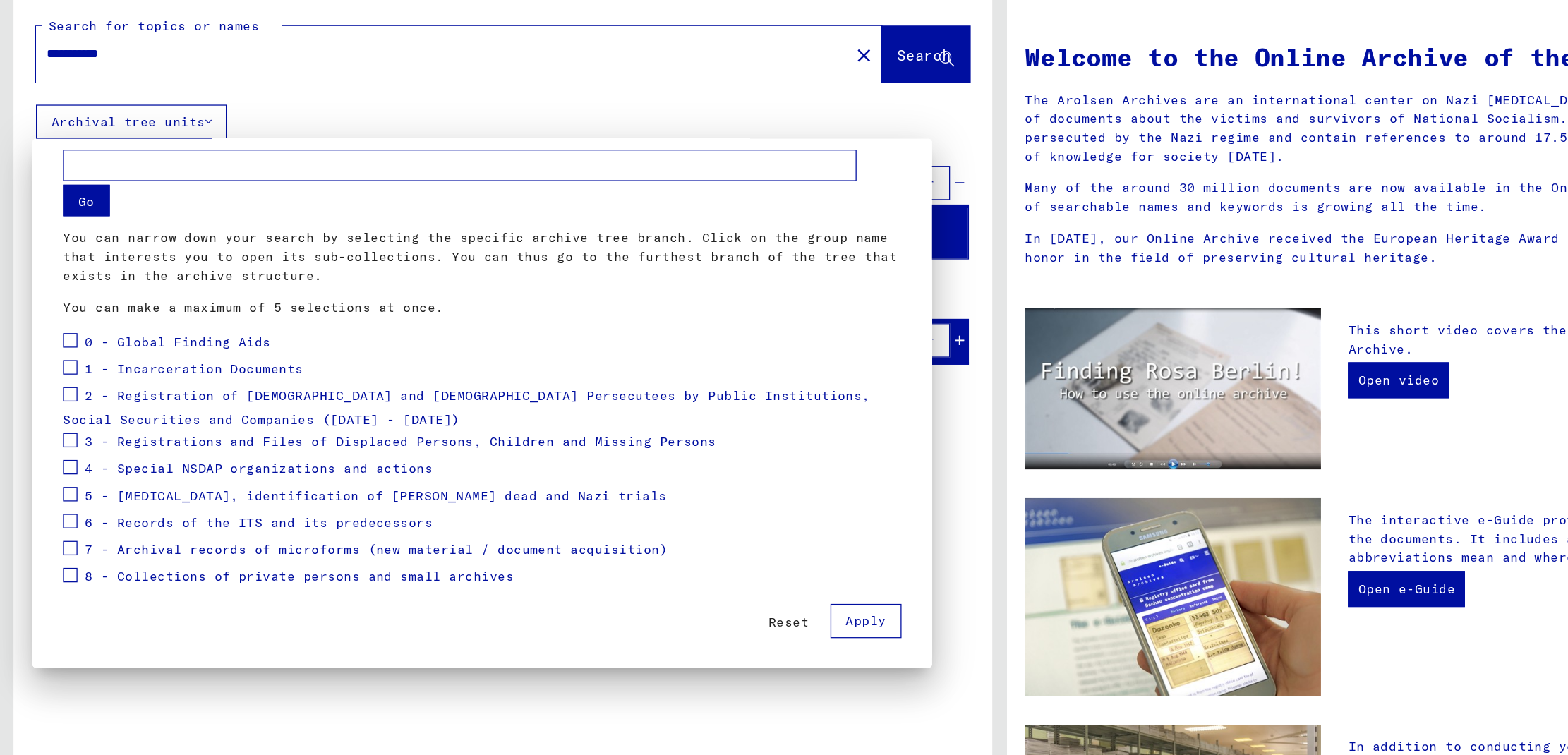
click at [323, 205] on input "text" at bounding box center [360, 213] width 622 height 24
type input "********"
click at [72, 239] on button "Go" at bounding box center [67, 240] width 37 height 24
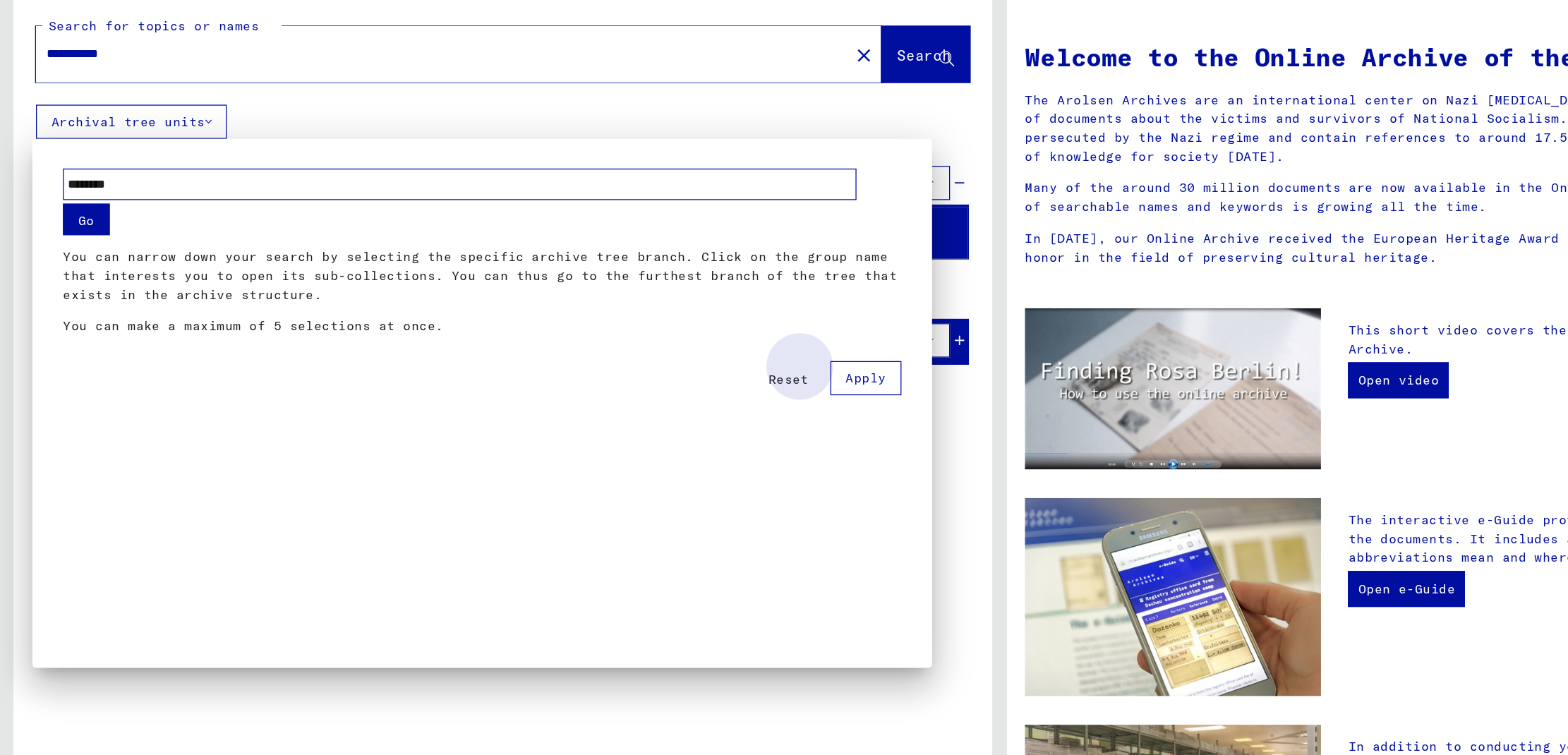
click at [670, 377] on span "Apply" at bounding box center [678, 380] width 32 height 13
